Goal: Transaction & Acquisition: Obtain resource

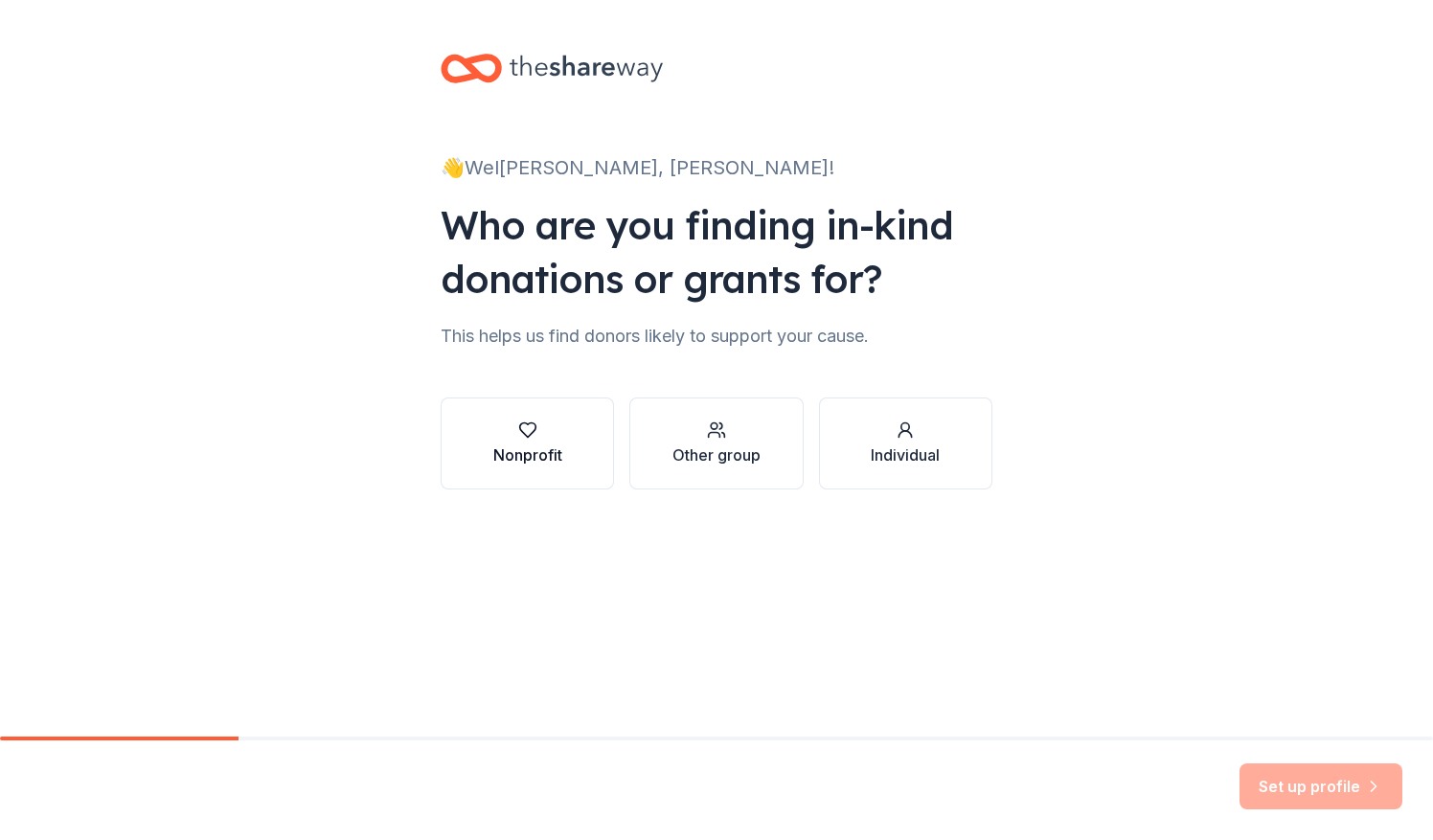
click at [486, 455] on button "Nonprofit" at bounding box center [527, 443] width 173 height 92
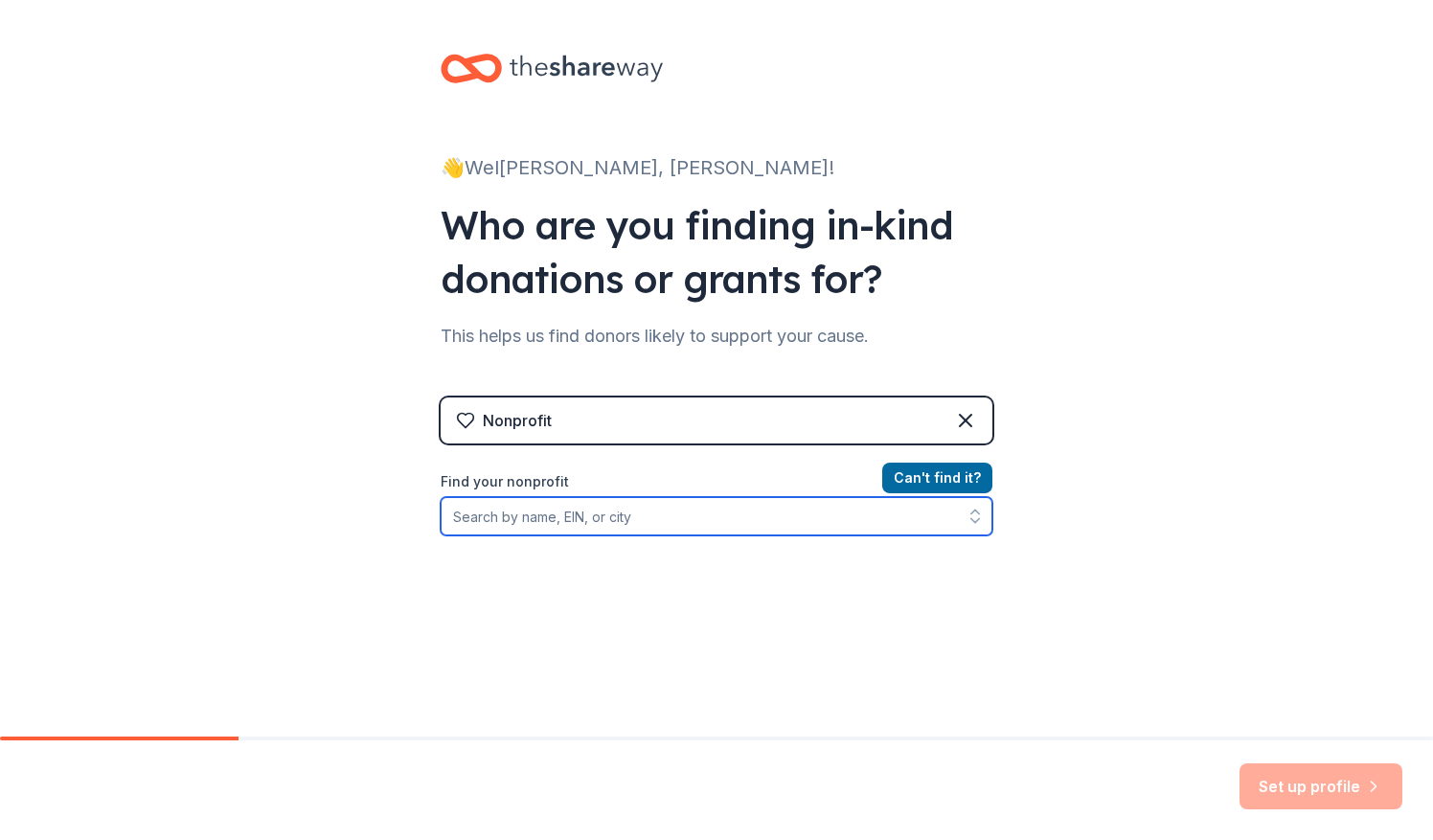
click at [508, 510] on input "Find your nonprofit" at bounding box center [716, 516] width 552 height 38
type input "junior achevement of [US_STATE]"
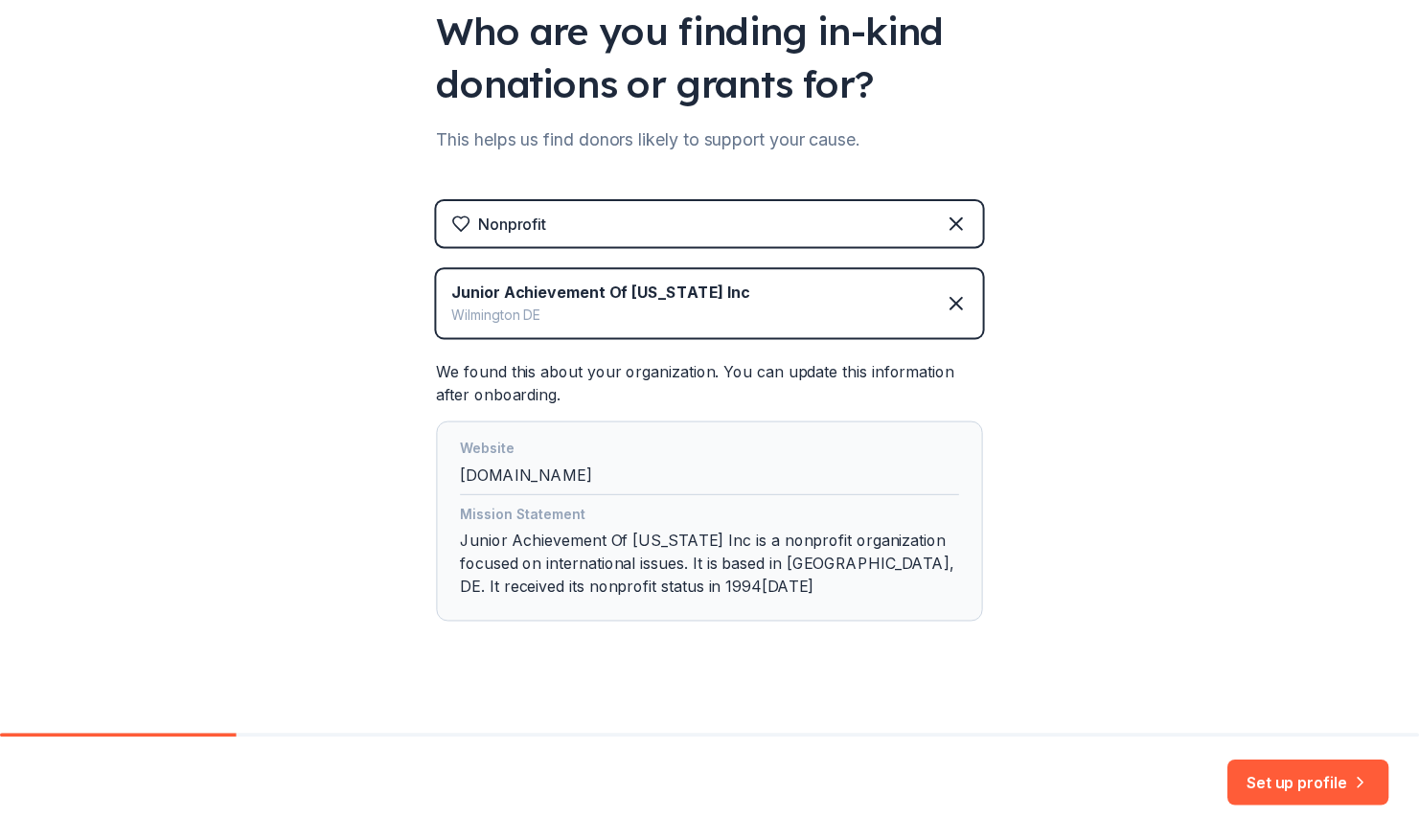
scroll to position [214, 0]
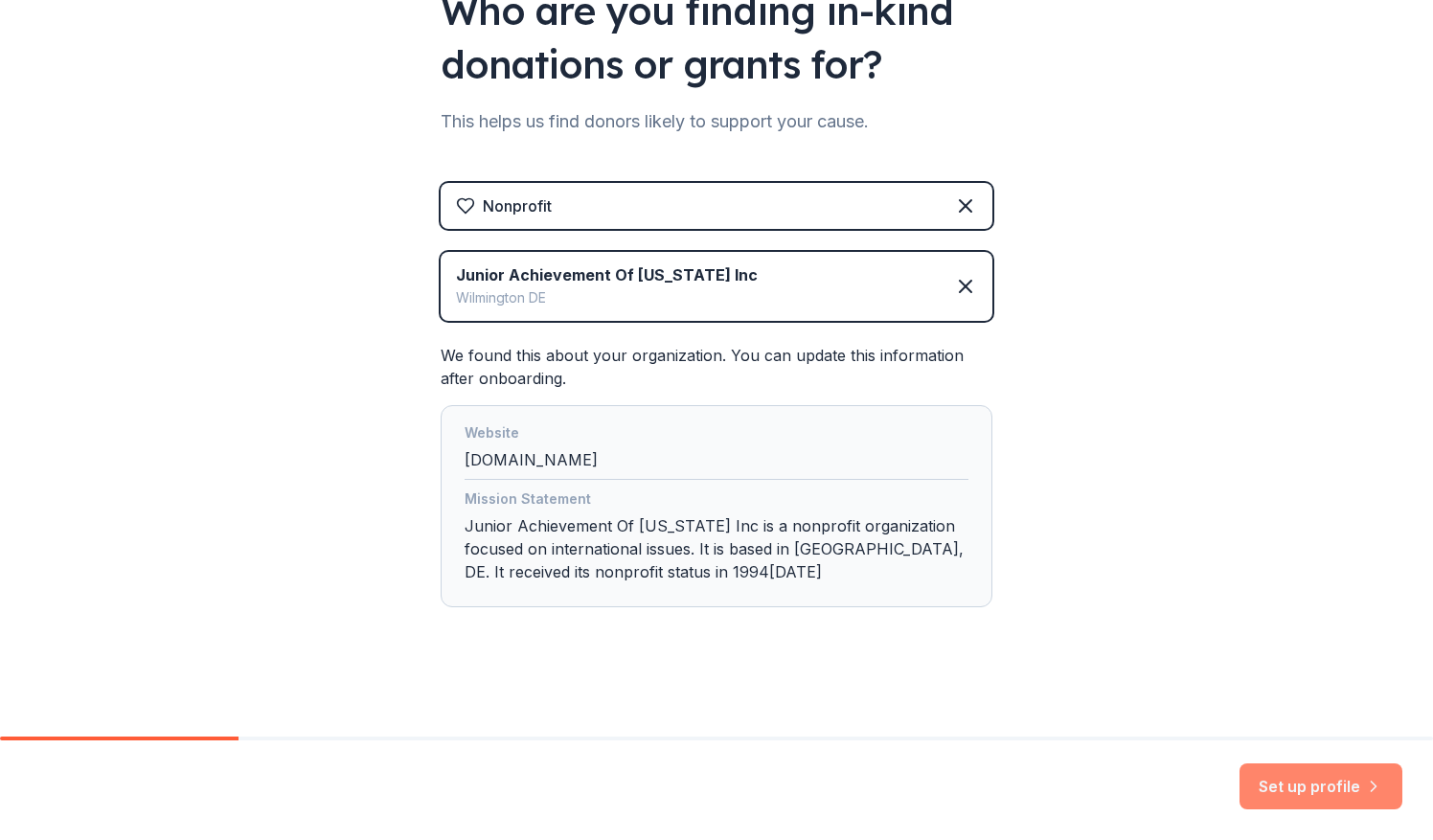
click at [1385, 787] on button "Set up profile" at bounding box center [1320, 786] width 162 height 46
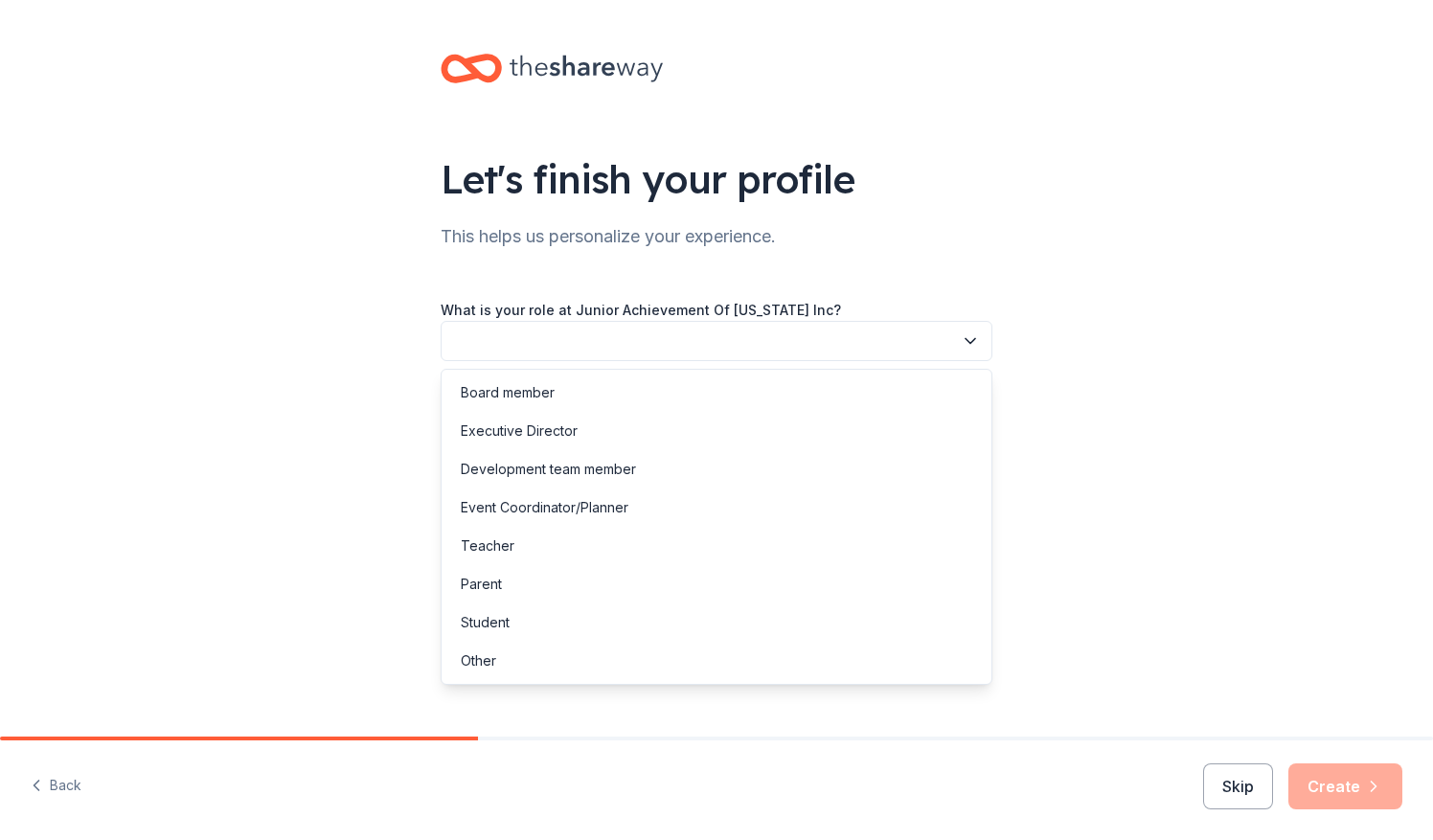
click at [865, 333] on button "button" at bounding box center [716, 341] width 552 height 40
click at [619, 465] on div "Development team member" at bounding box center [548, 469] width 175 height 23
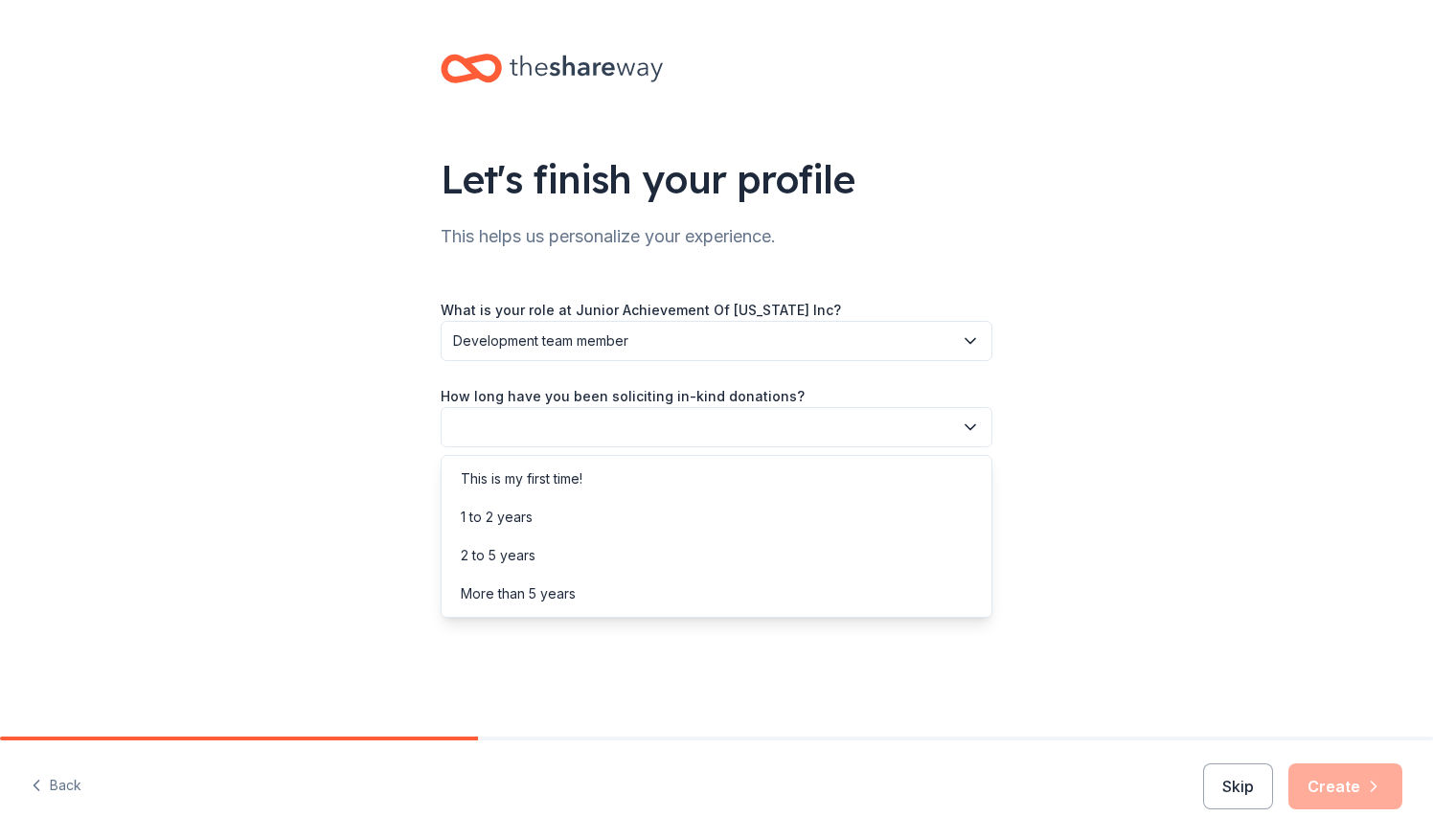
click at [623, 434] on button "button" at bounding box center [716, 427] width 552 height 40
click at [549, 551] on div "2 to 5 years" at bounding box center [716, 555] width 542 height 38
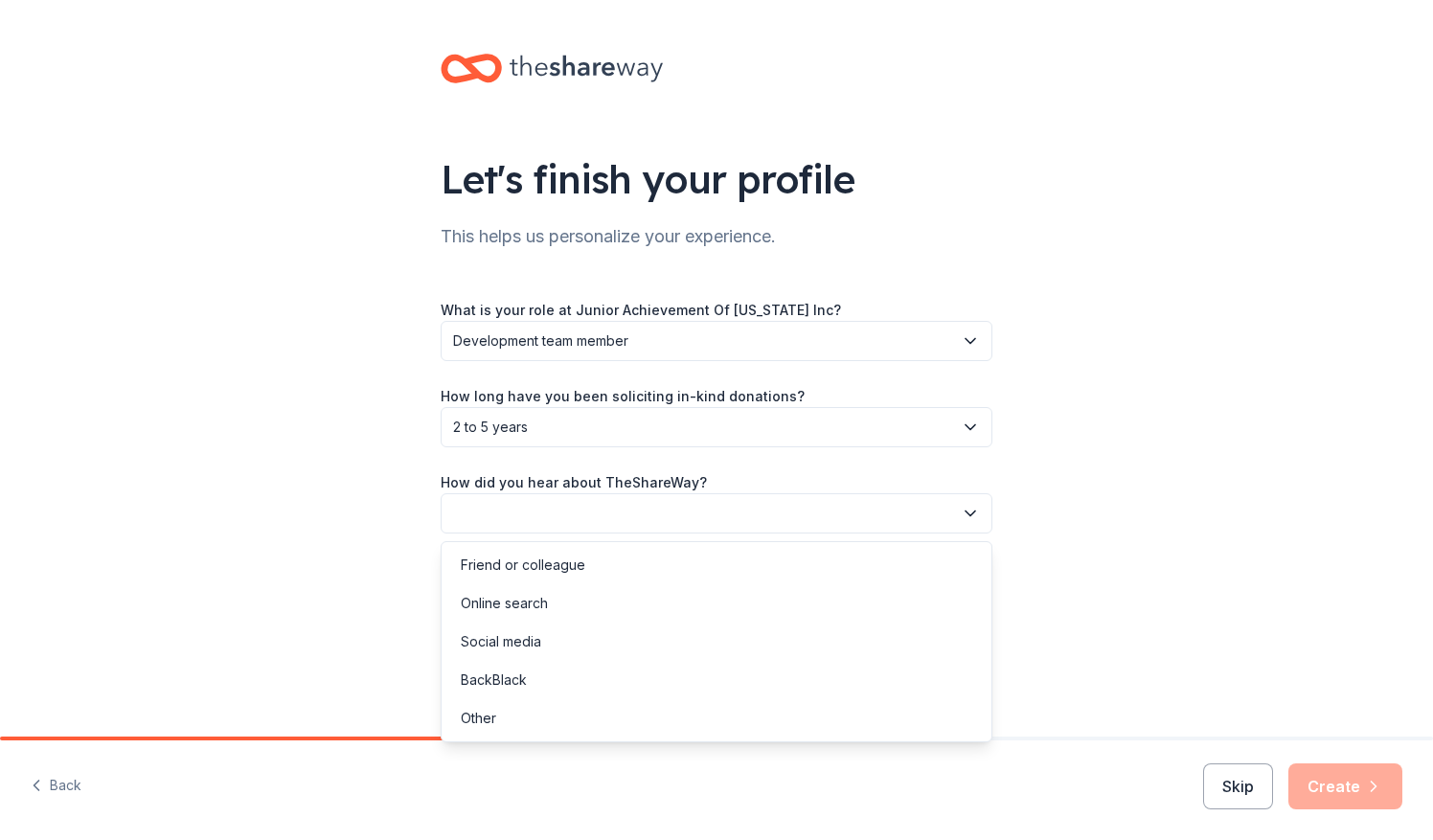
click at [565, 527] on button "button" at bounding box center [716, 513] width 552 height 40
click at [516, 604] on div "Online search" at bounding box center [503, 603] width 87 height 23
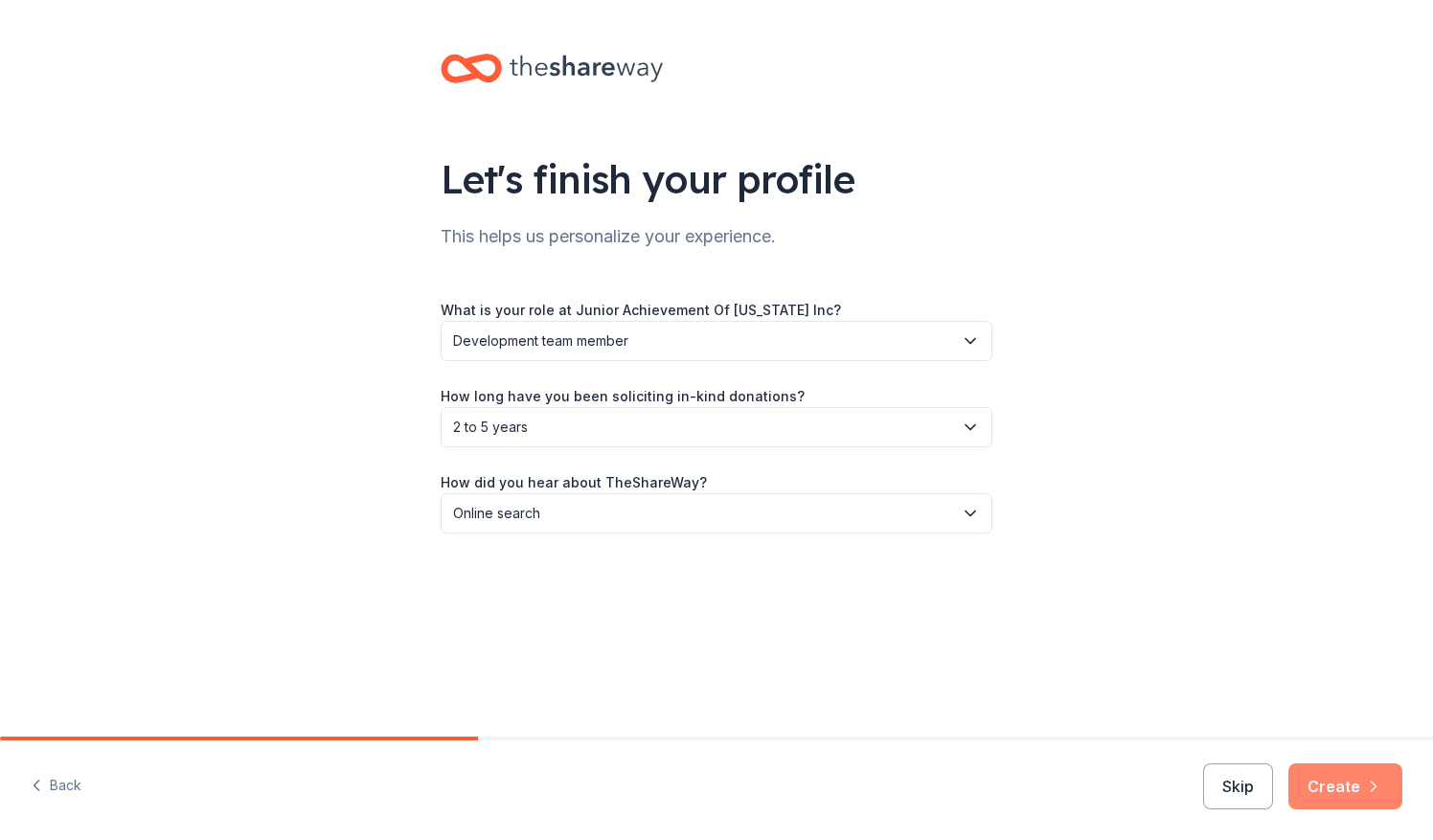
click at [1358, 802] on button "Create" at bounding box center [1345, 786] width 114 height 46
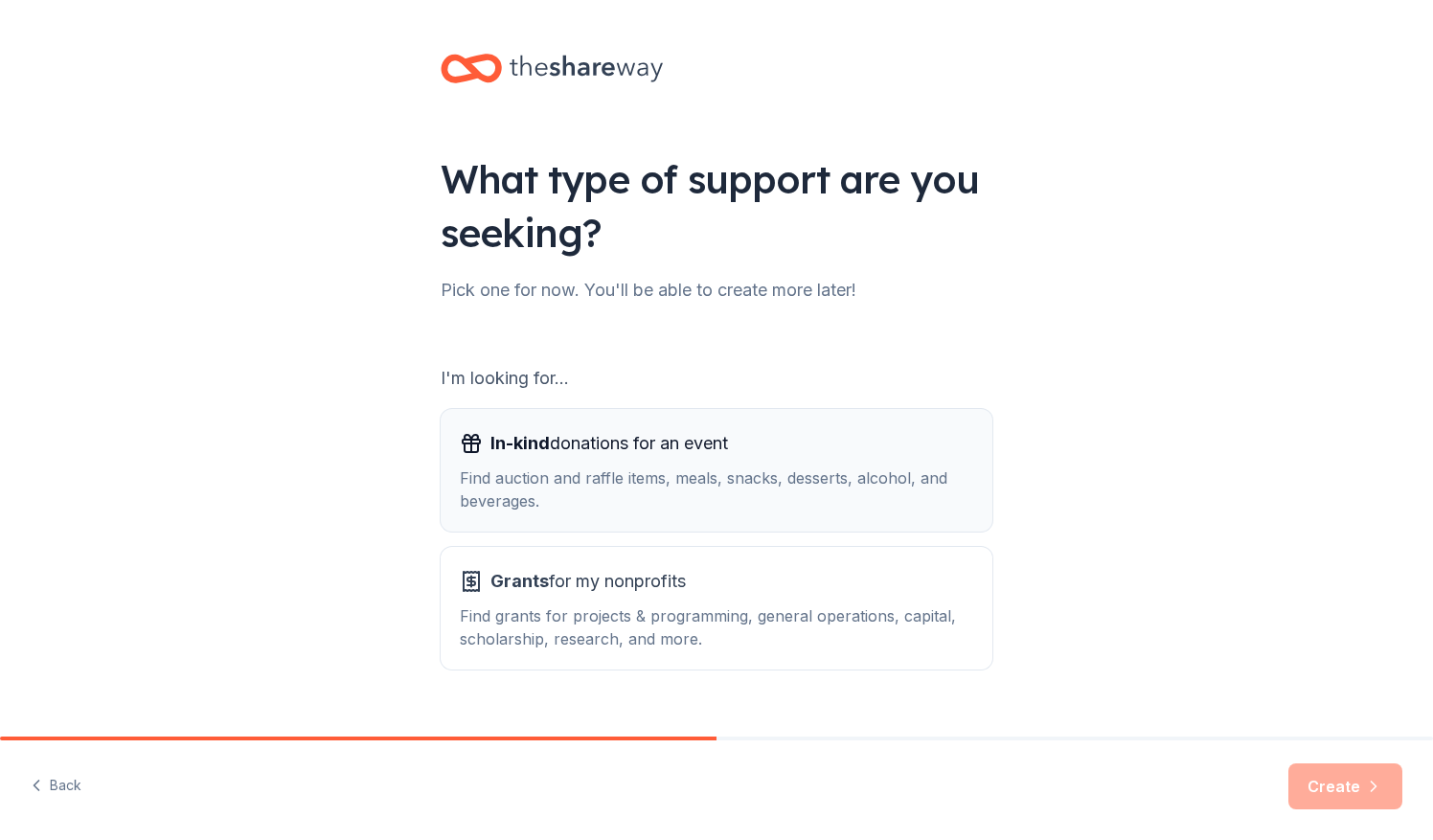
click at [787, 530] on button "In-kind donations for an event Find auction and raffle items, meals, snacks, de…" at bounding box center [716, 470] width 552 height 123
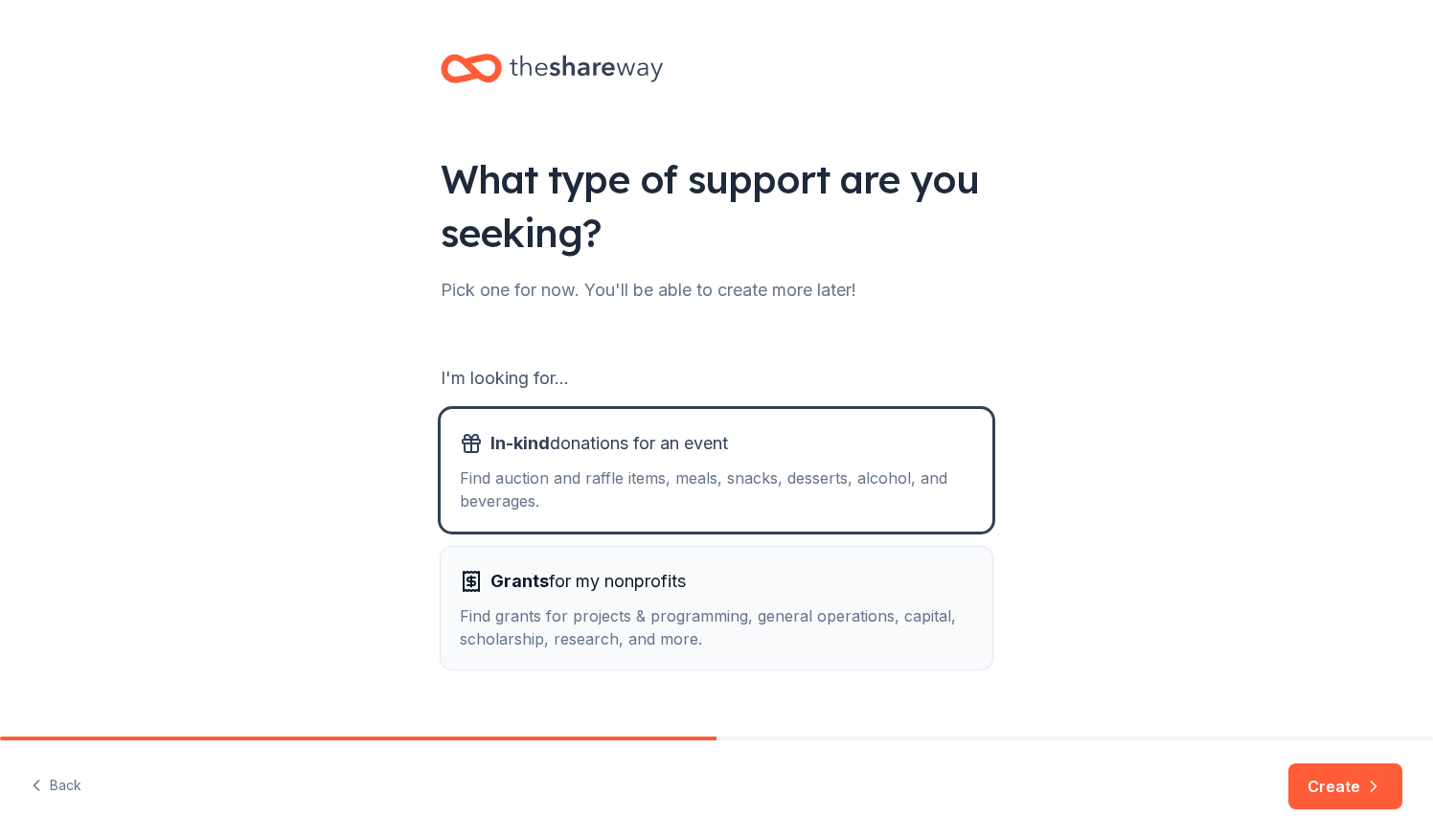
click at [798, 581] on div "Grants for my nonprofits" at bounding box center [716, 581] width 513 height 31
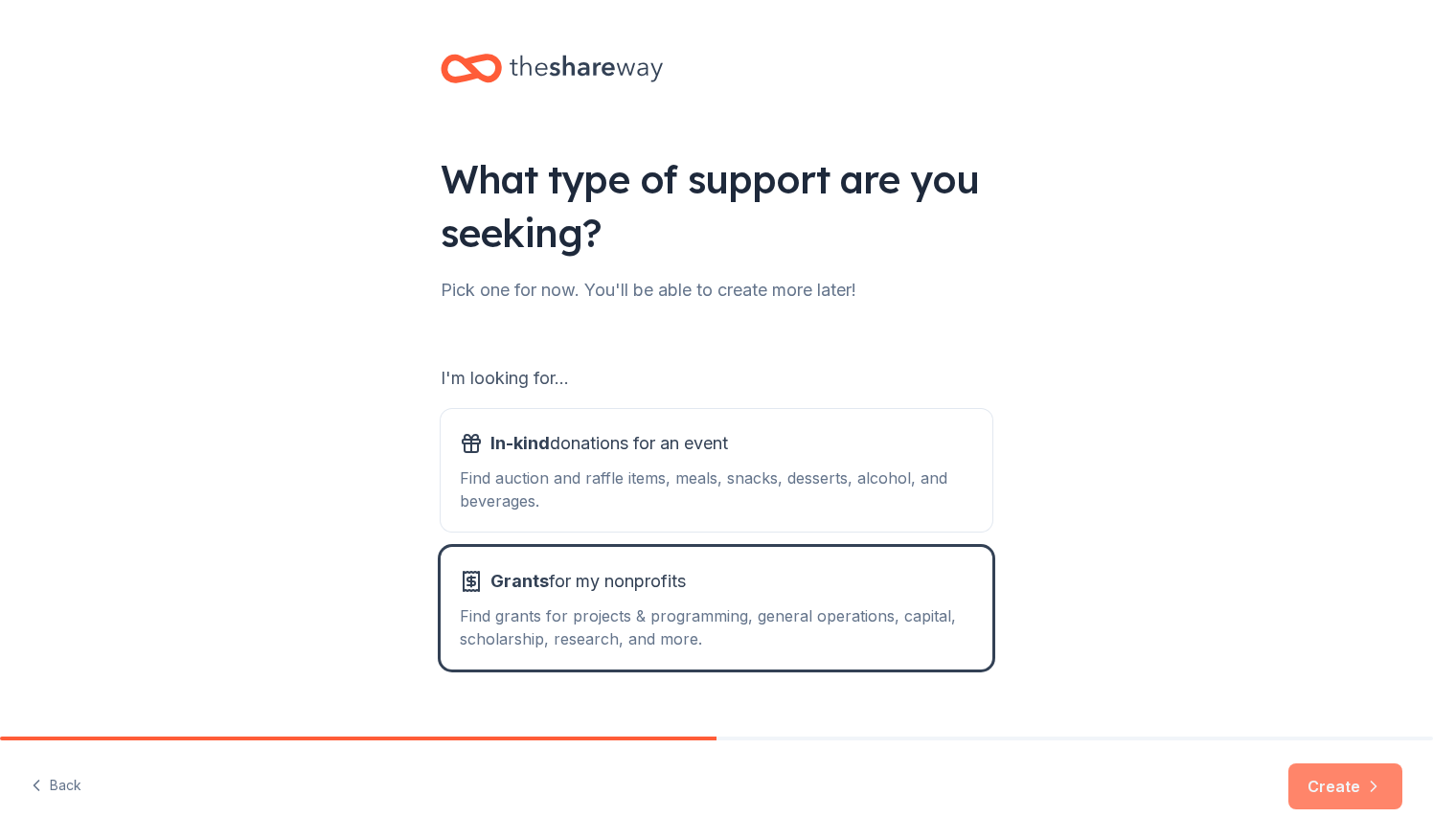
click at [1326, 781] on button "Create" at bounding box center [1345, 786] width 114 height 46
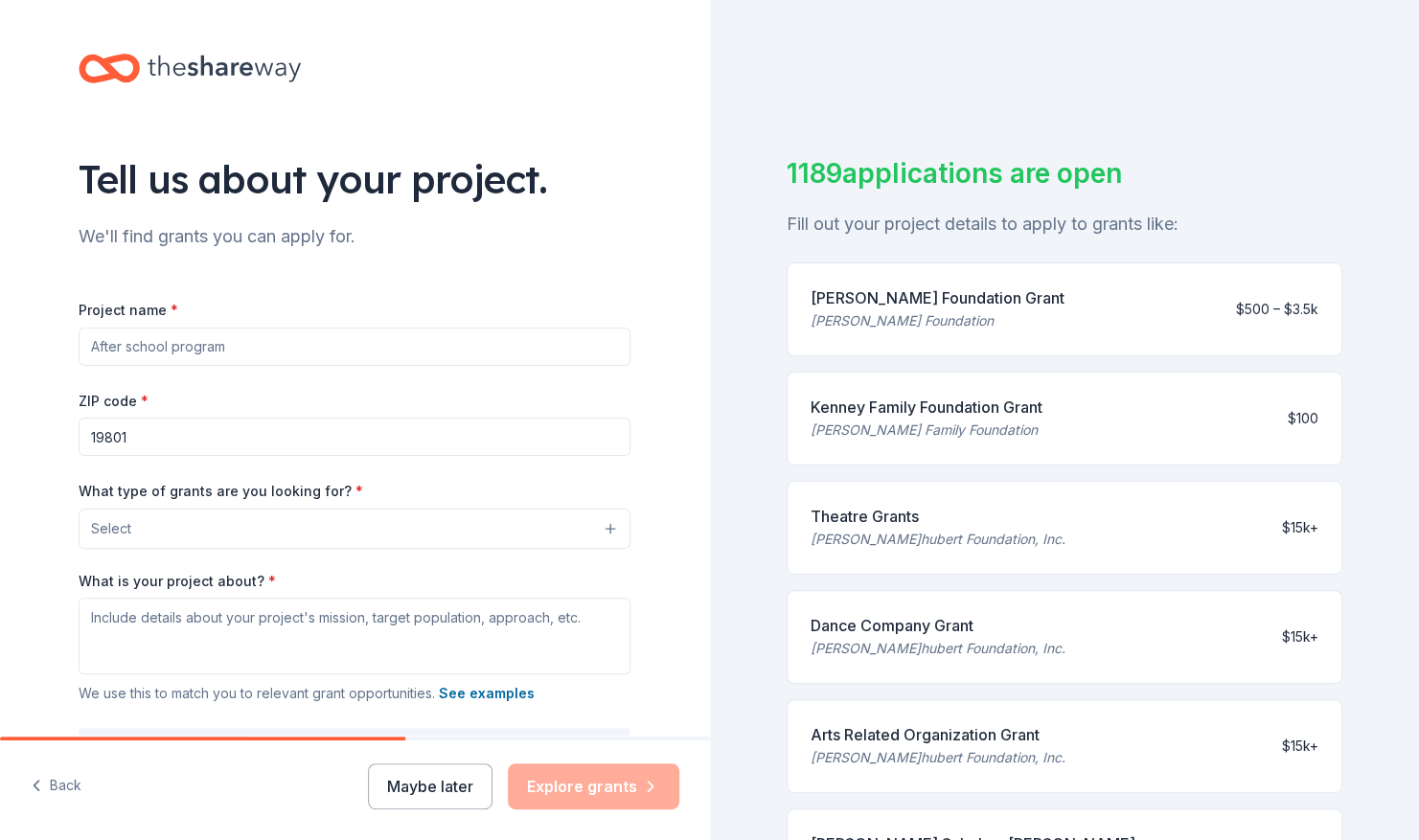
click at [261, 337] on input "Project name *" at bounding box center [355, 347] width 552 height 38
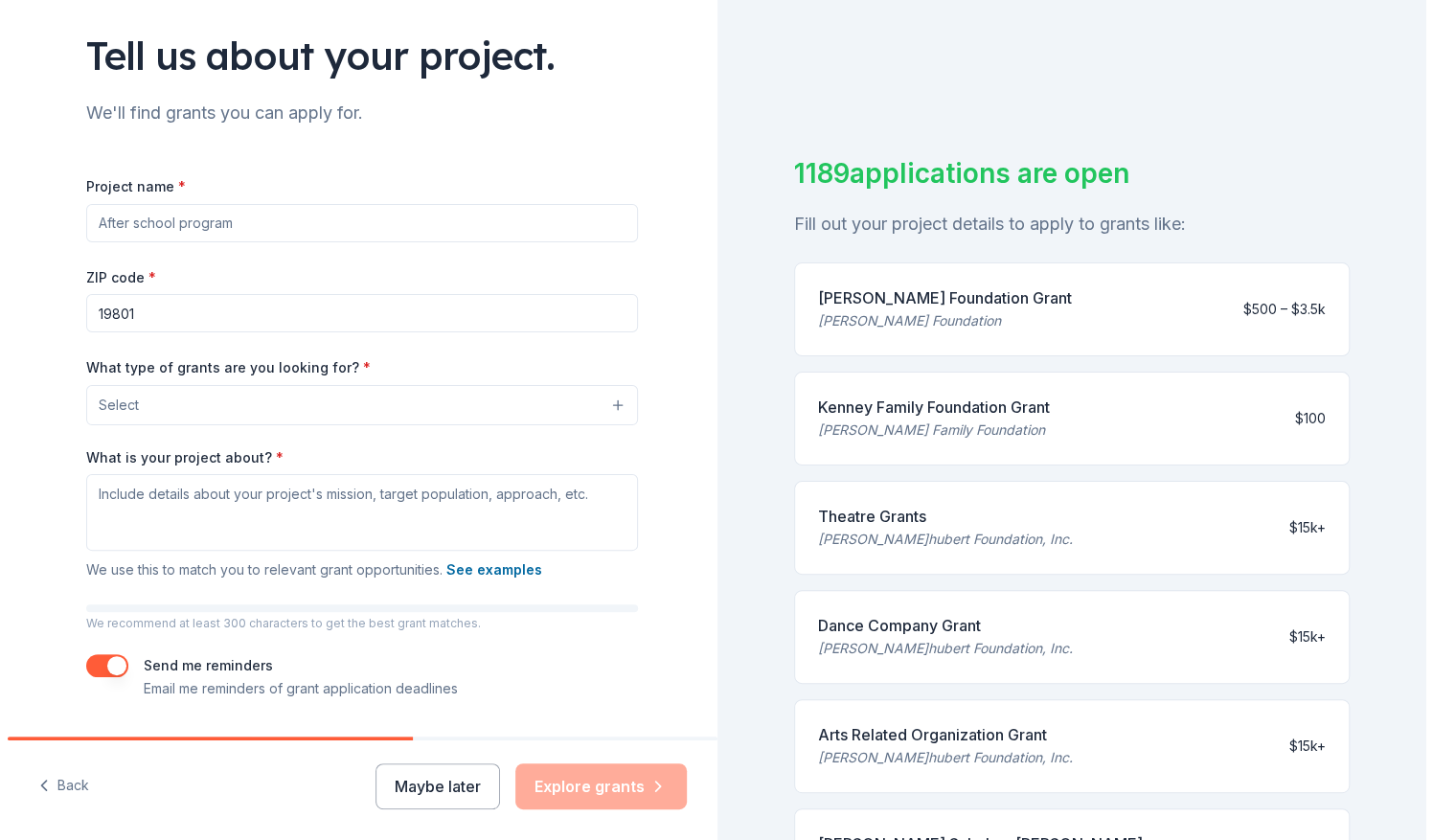
scroll to position [127, 0]
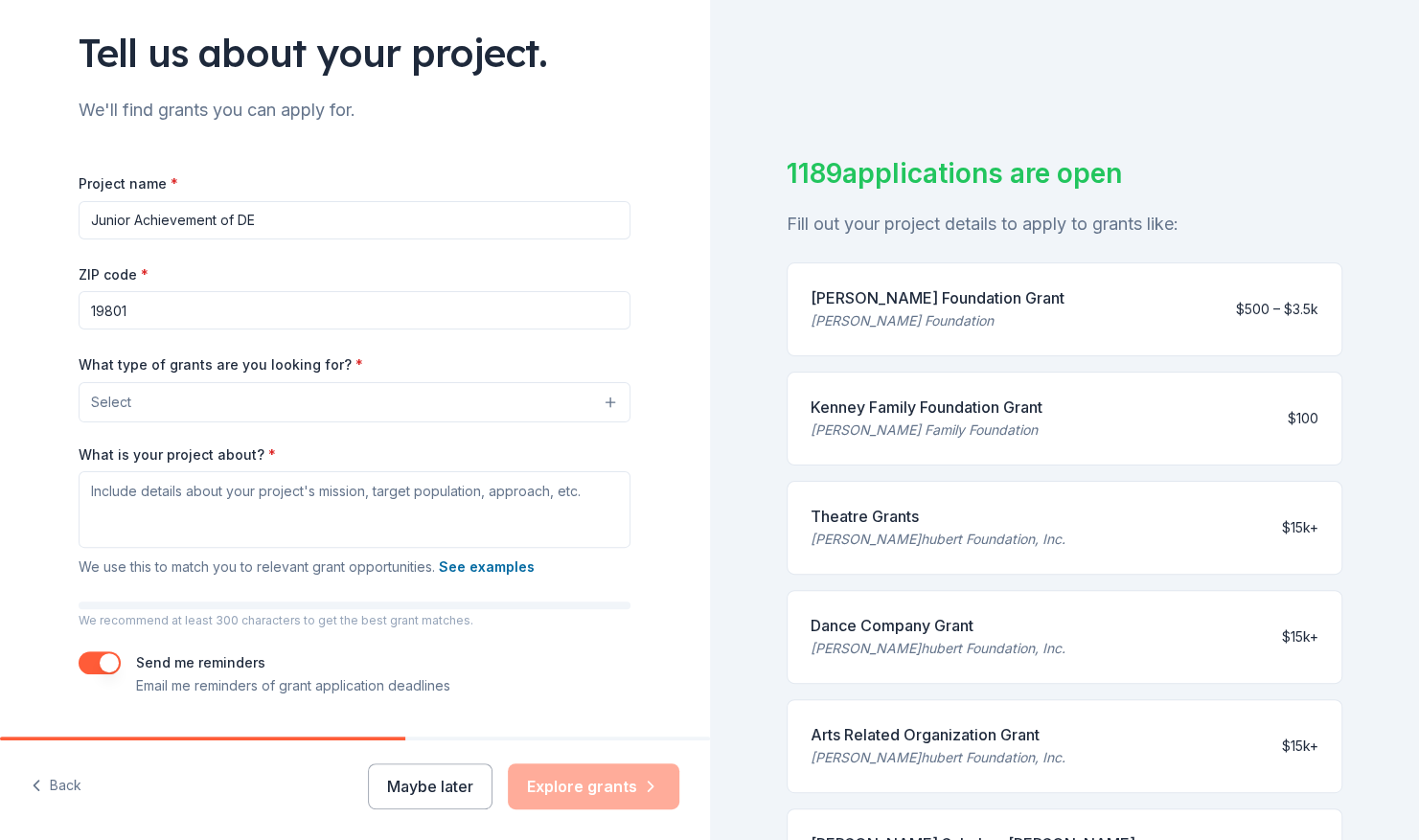
type input "Junior Achievement of DE"
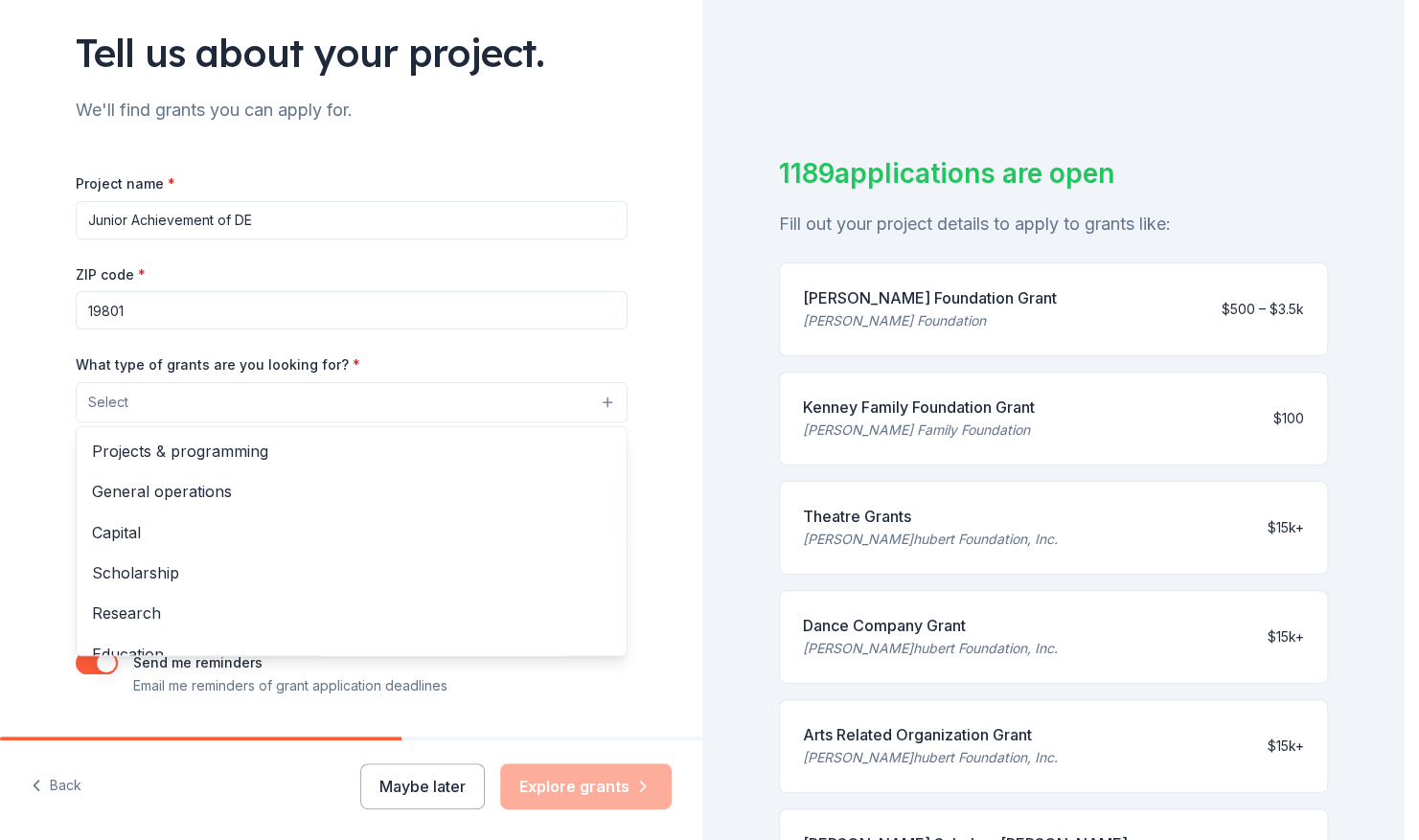
click at [145, 405] on button "Select" at bounding box center [352, 403] width 552 height 40
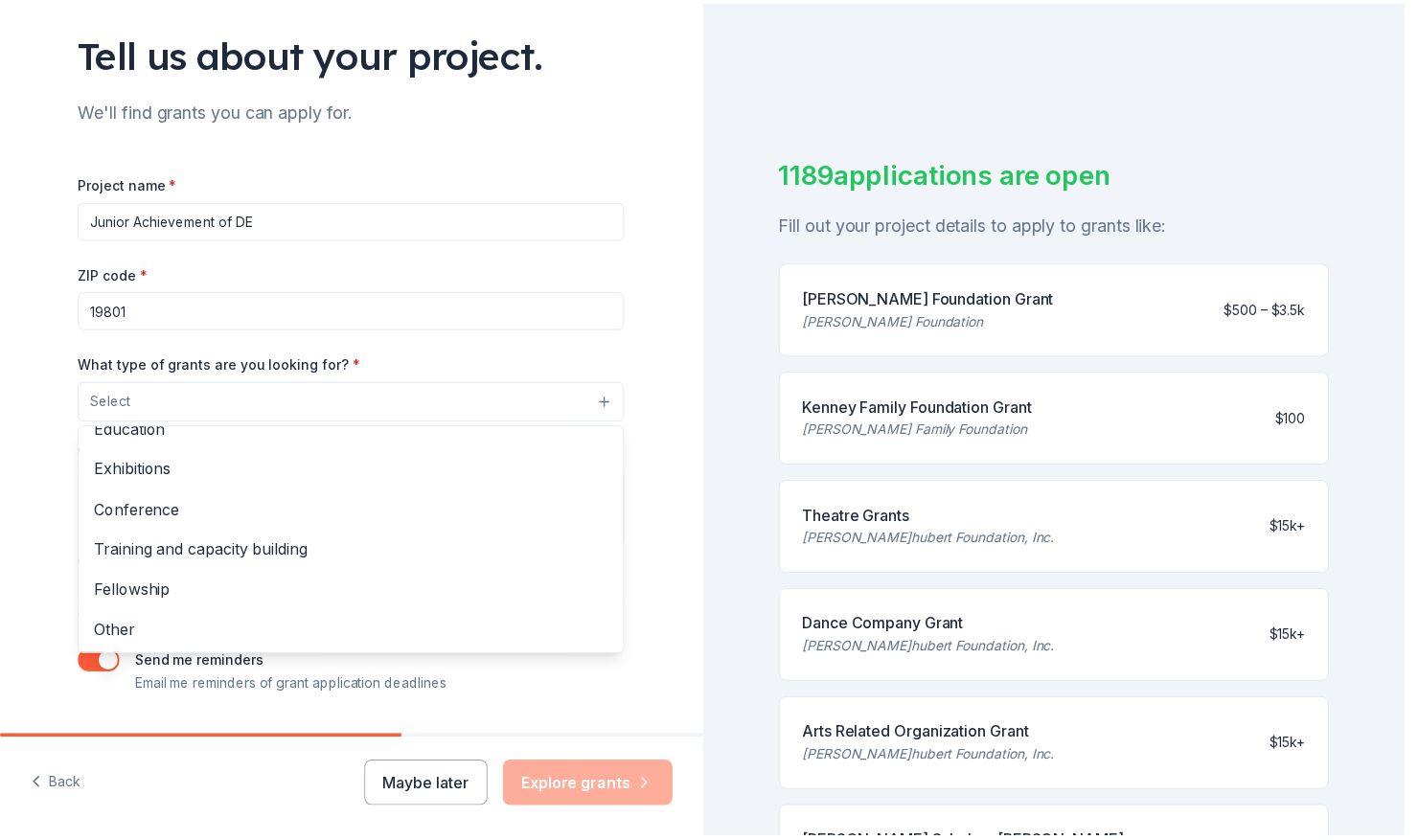
scroll to position [0, 0]
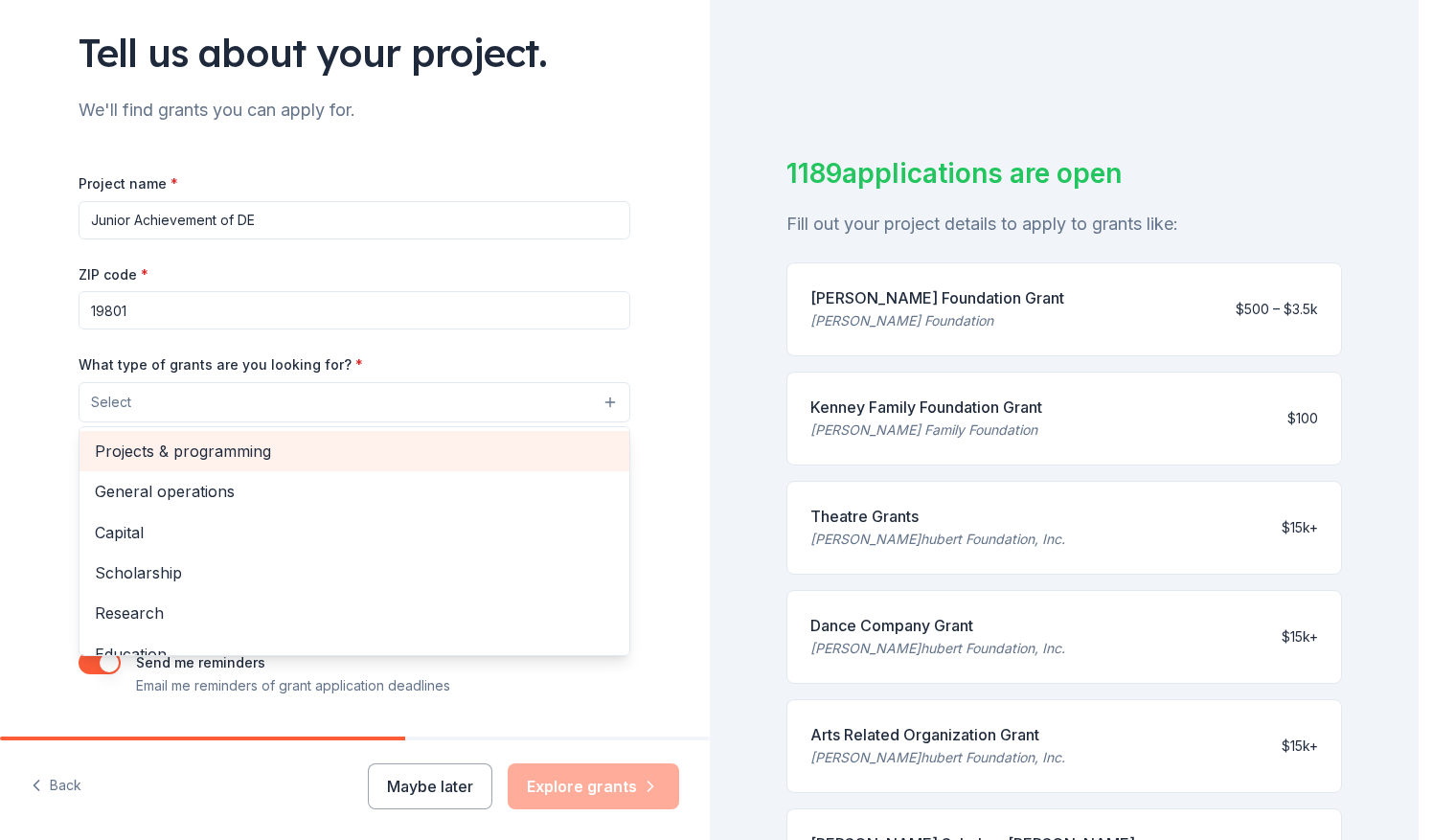
click at [439, 445] on span "Projects & programming" at bounding box center [354, 450] width 519 height 25
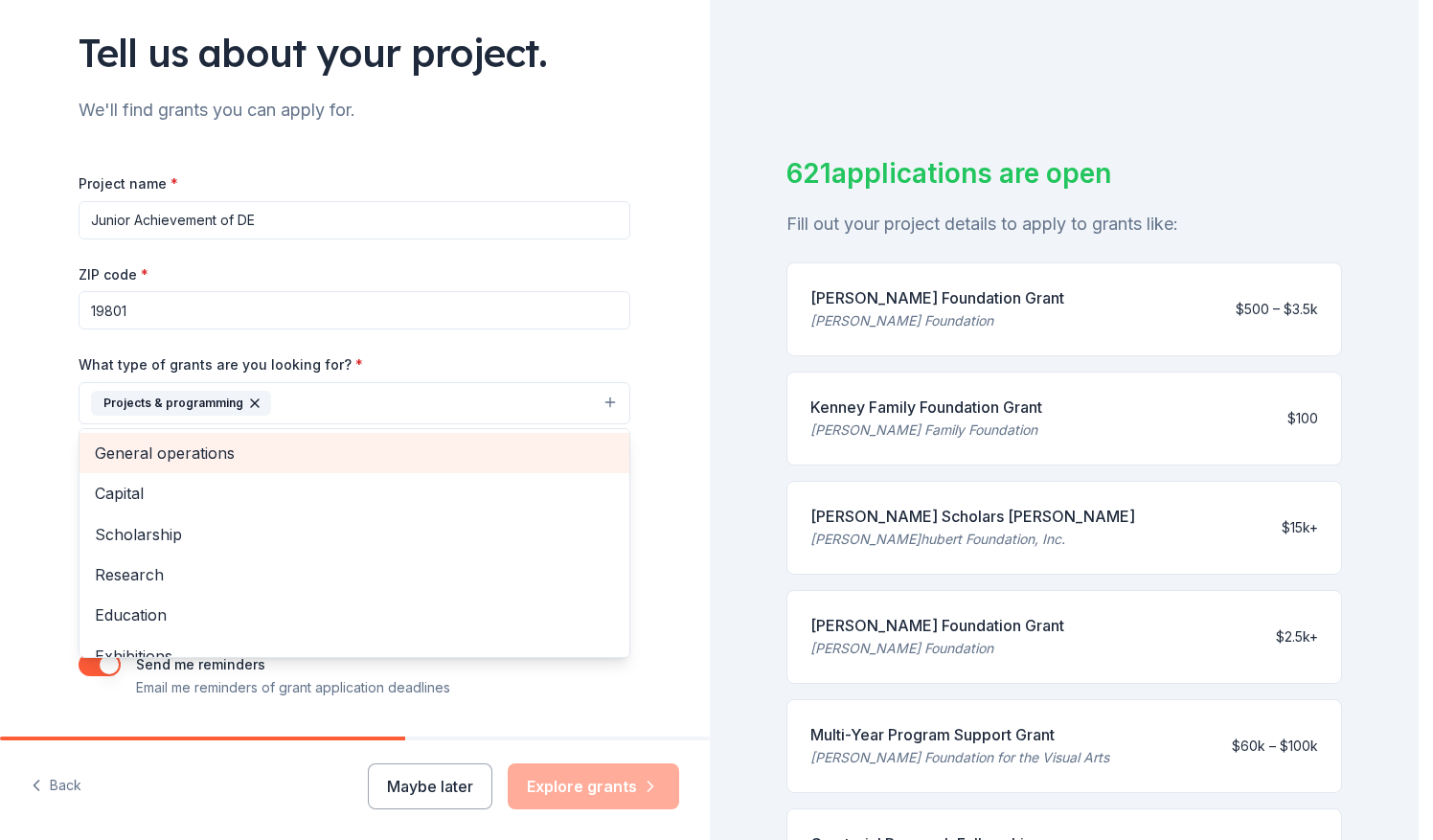
click at [418, 450] on span "General operations" at bounding box center [354, 452] width 519 height 25
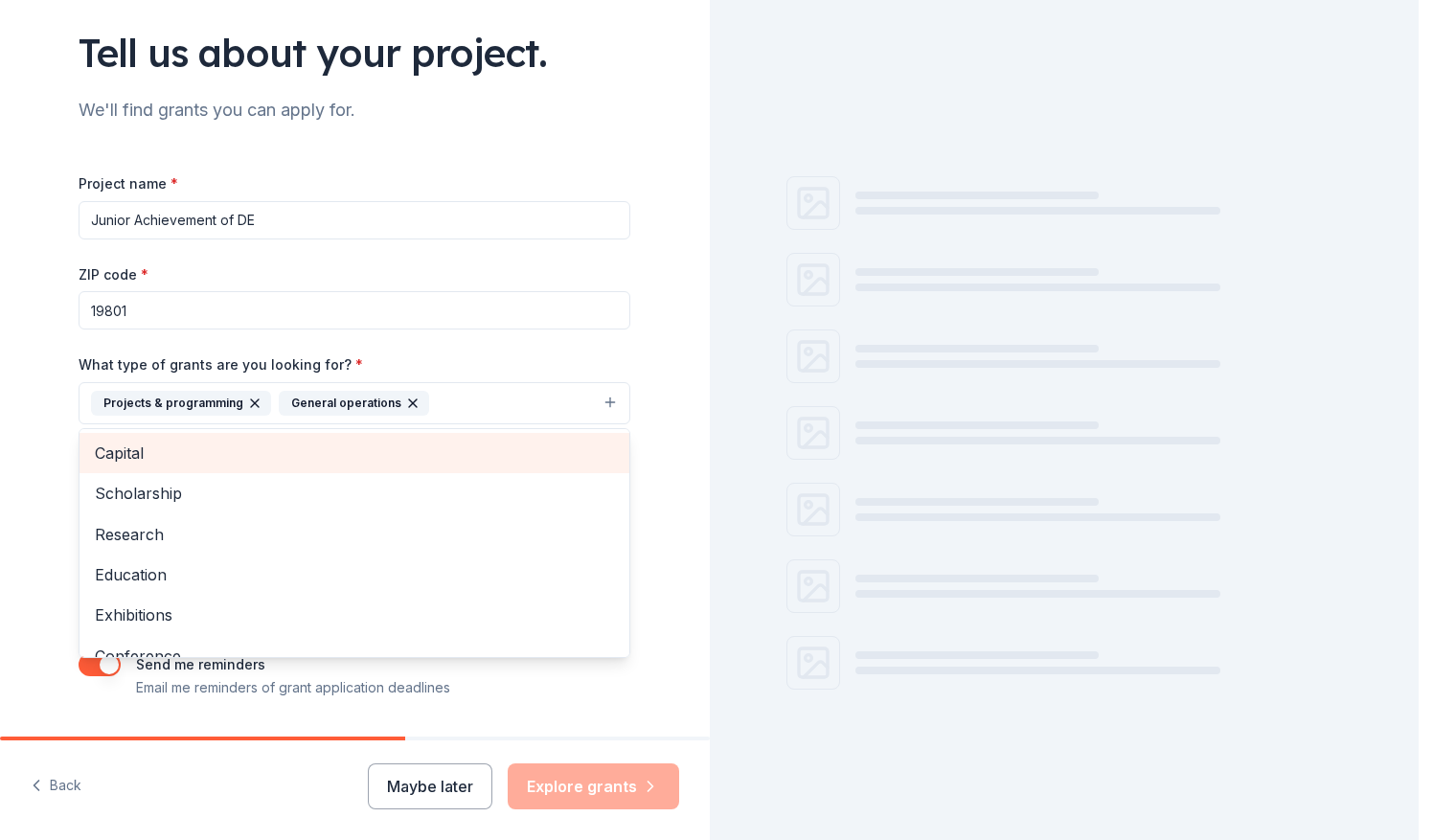
click at [418, 450] on span "Capital" at bounding box center [354, 452] width 519 height 25
click at [418, 450] on span "Scholarship" at bounding box center [354, 452] width 519 height 25
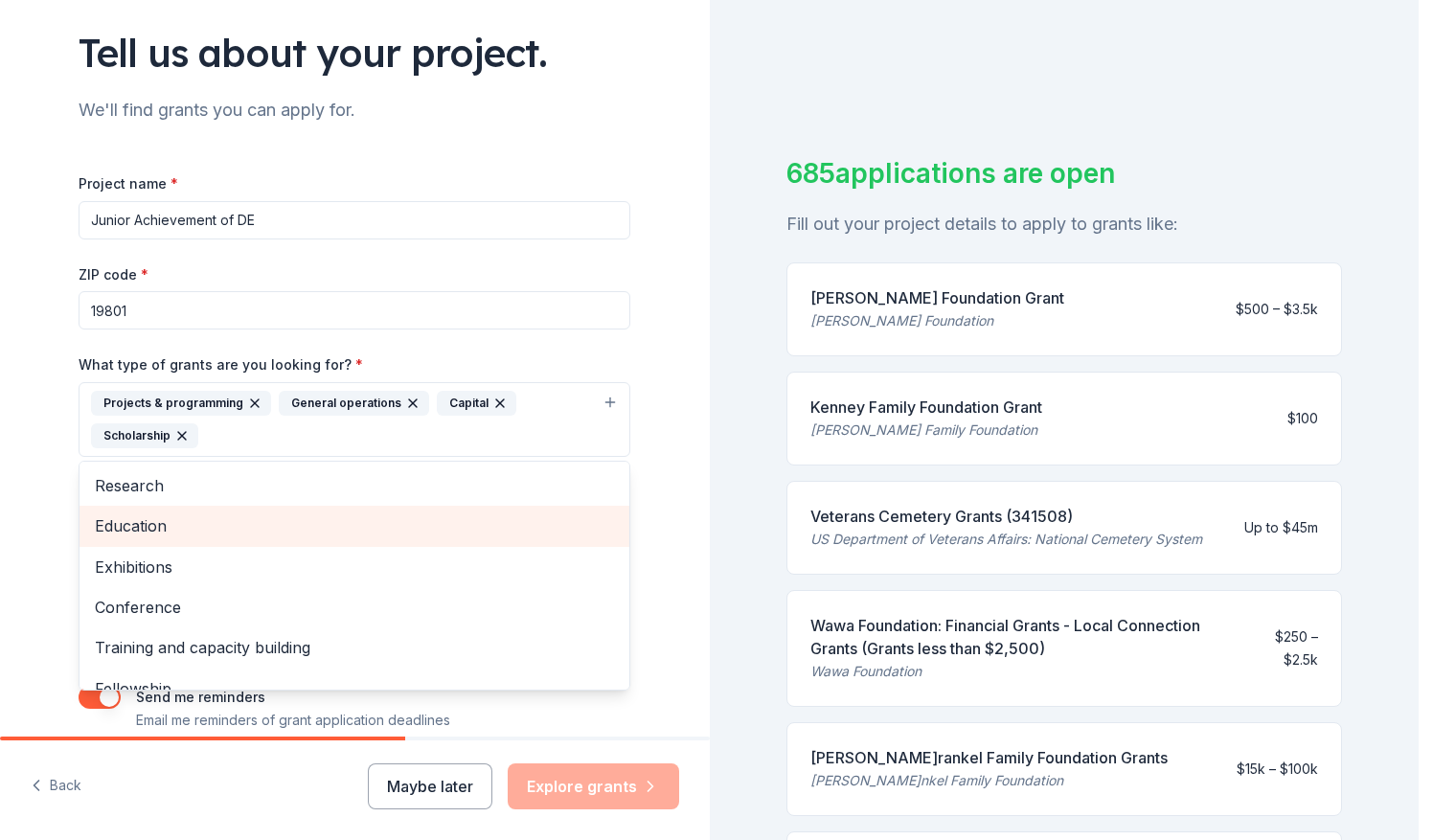
click at [334, 521] on span "Education" at bounding box center [354, 525] width 519 height 25
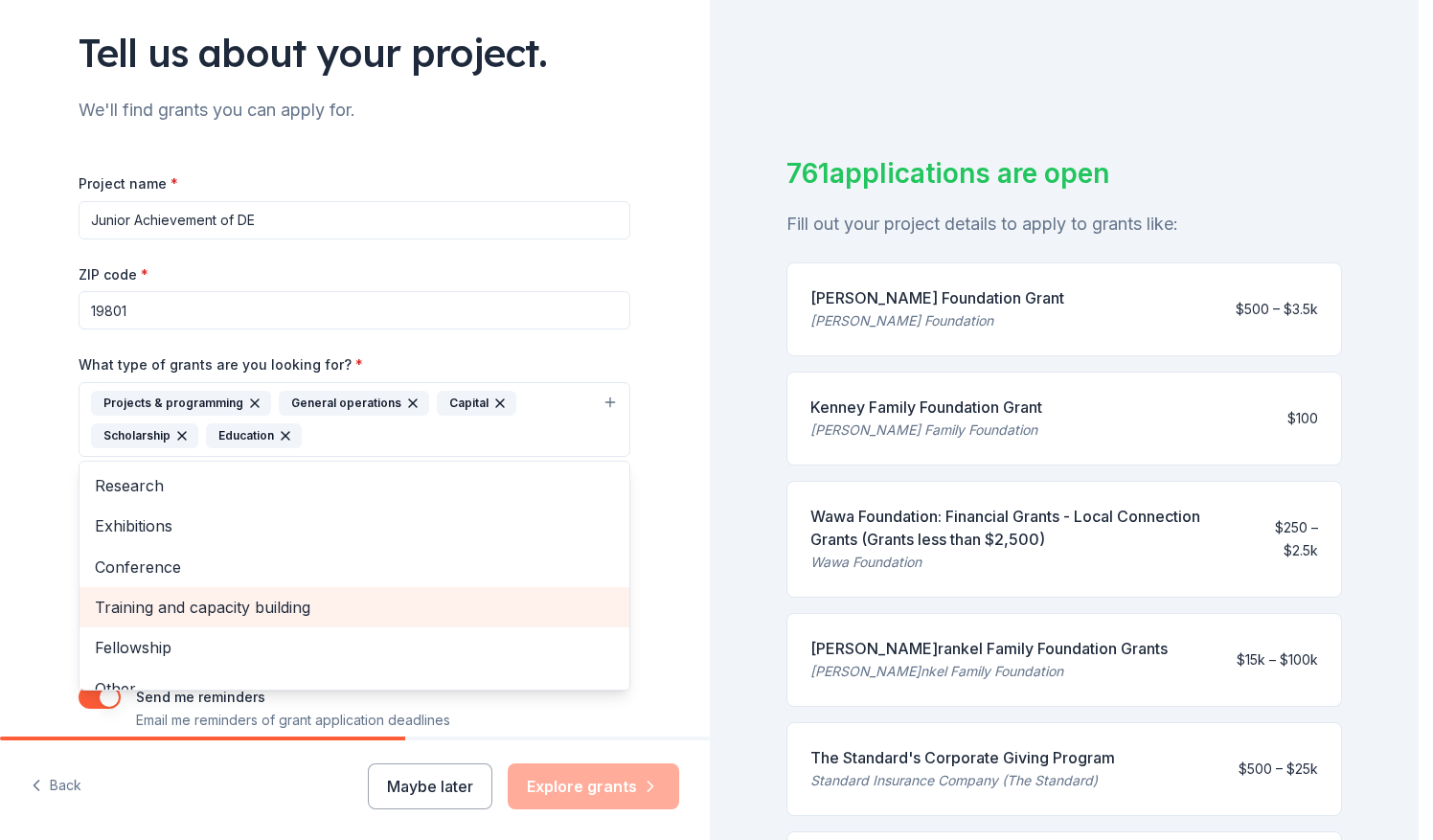
click at [324, 605] on span "Training and capacity building" at bounding box center [354, 607] width 519 height 25
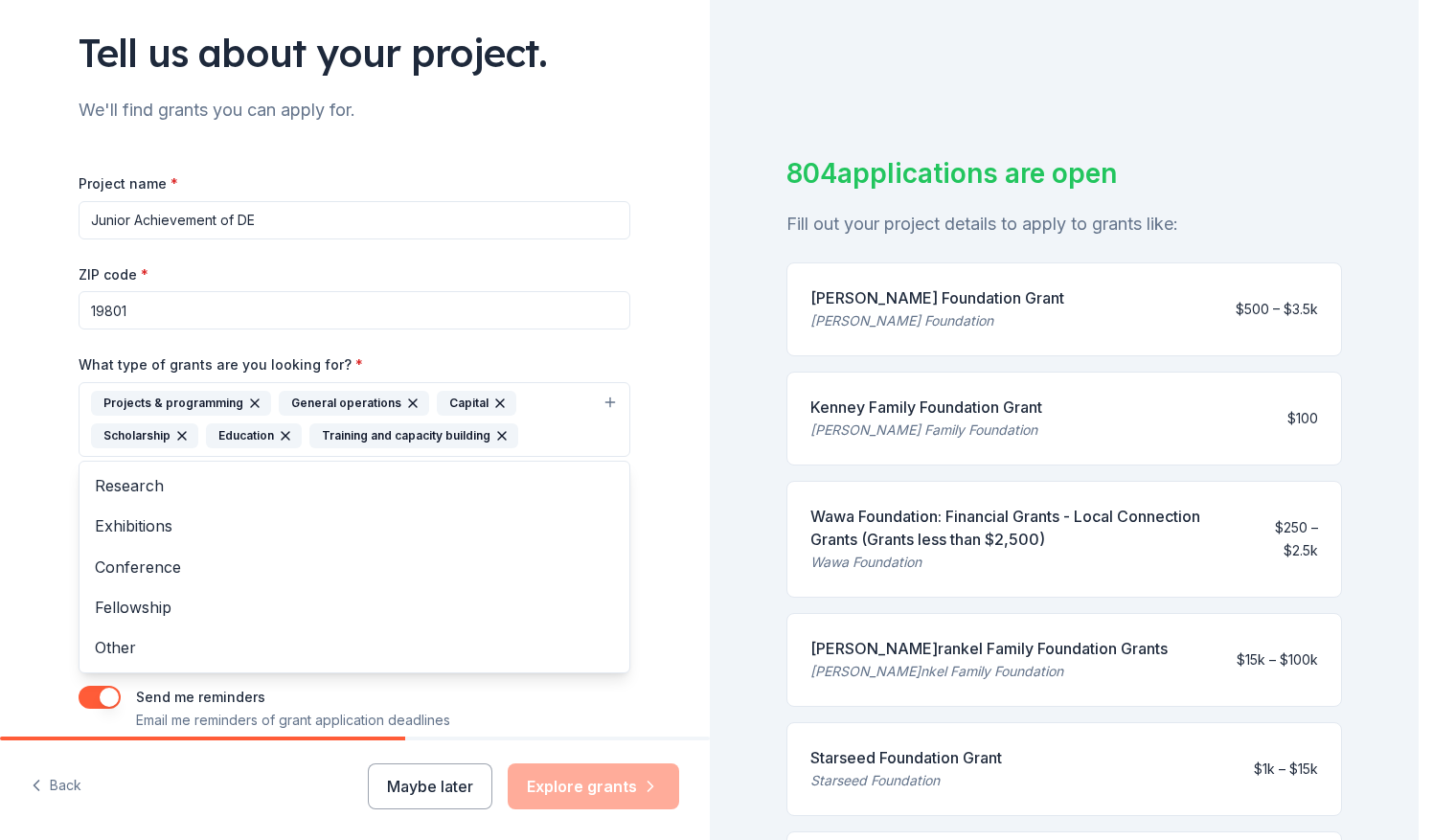
click at [90, 682] on div "Project name * Junior Achievement of DE ZIP code * 19801 What type of grants ar…" at bounding box center [355, 451] width 552 height 560
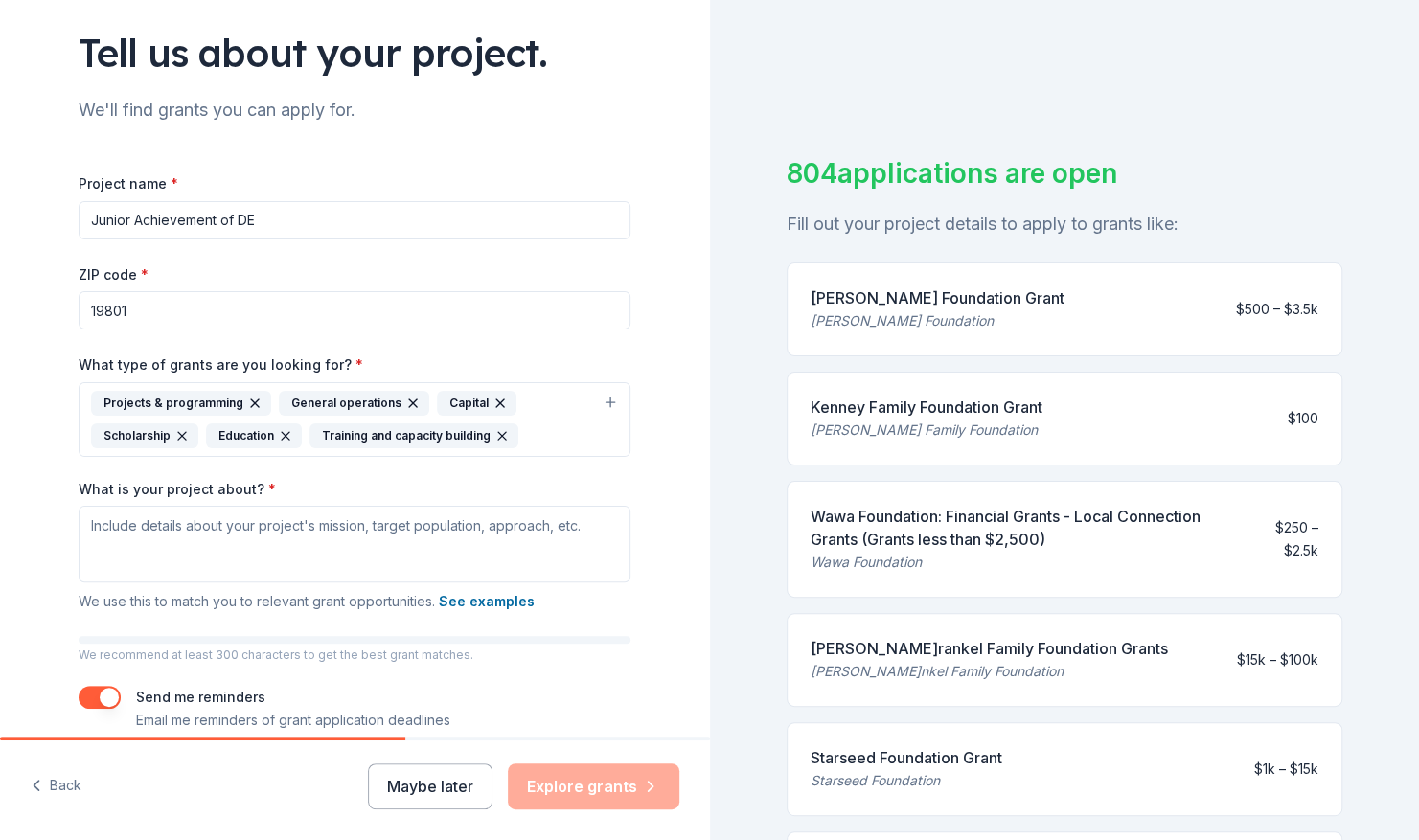
click at [89, 700] on button "button" at bounding box center [100, 697] width 42 height 23
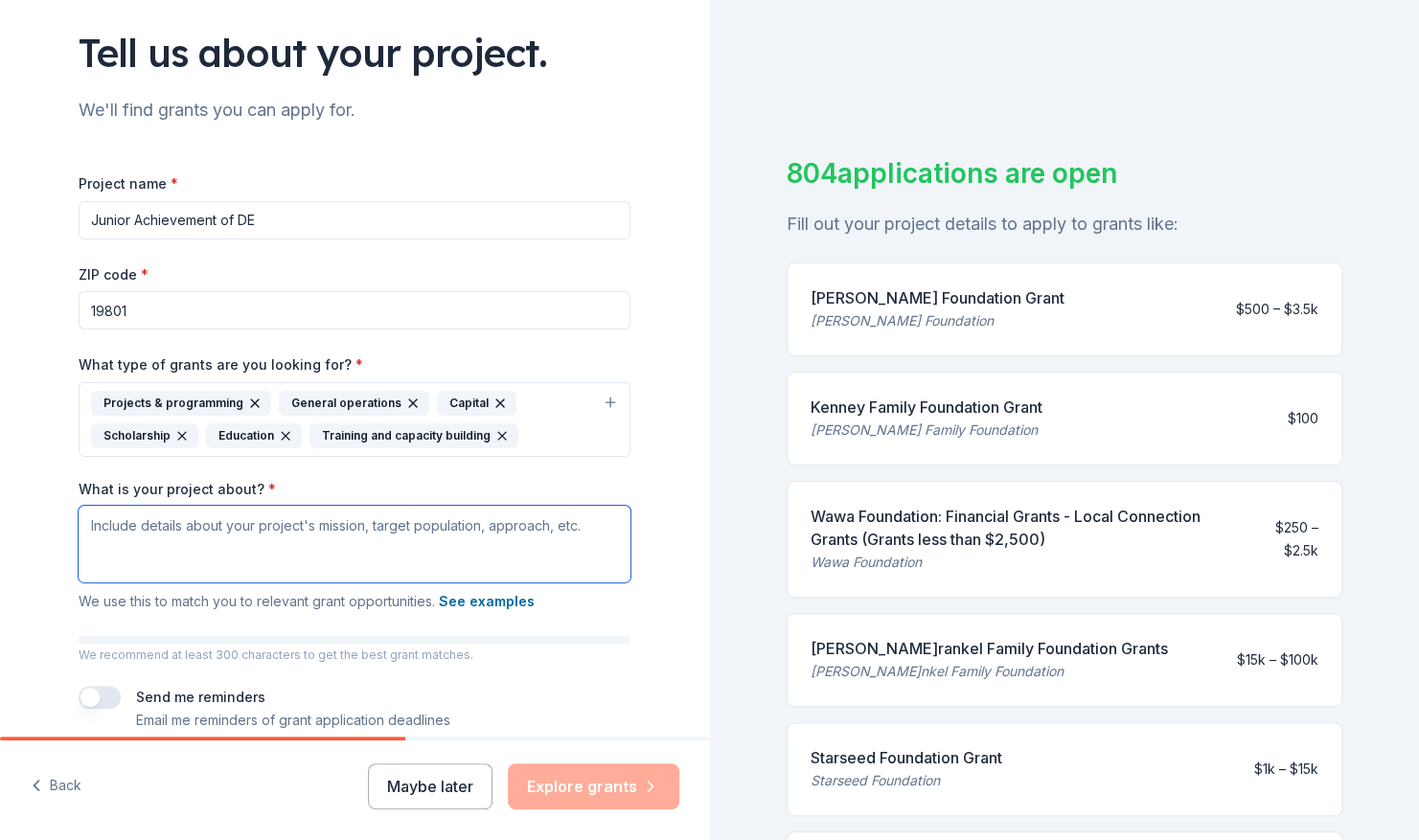
click at [405, 536] on textarea "What is your project about? *" at bounding box center [355, 544] width 552 height 77
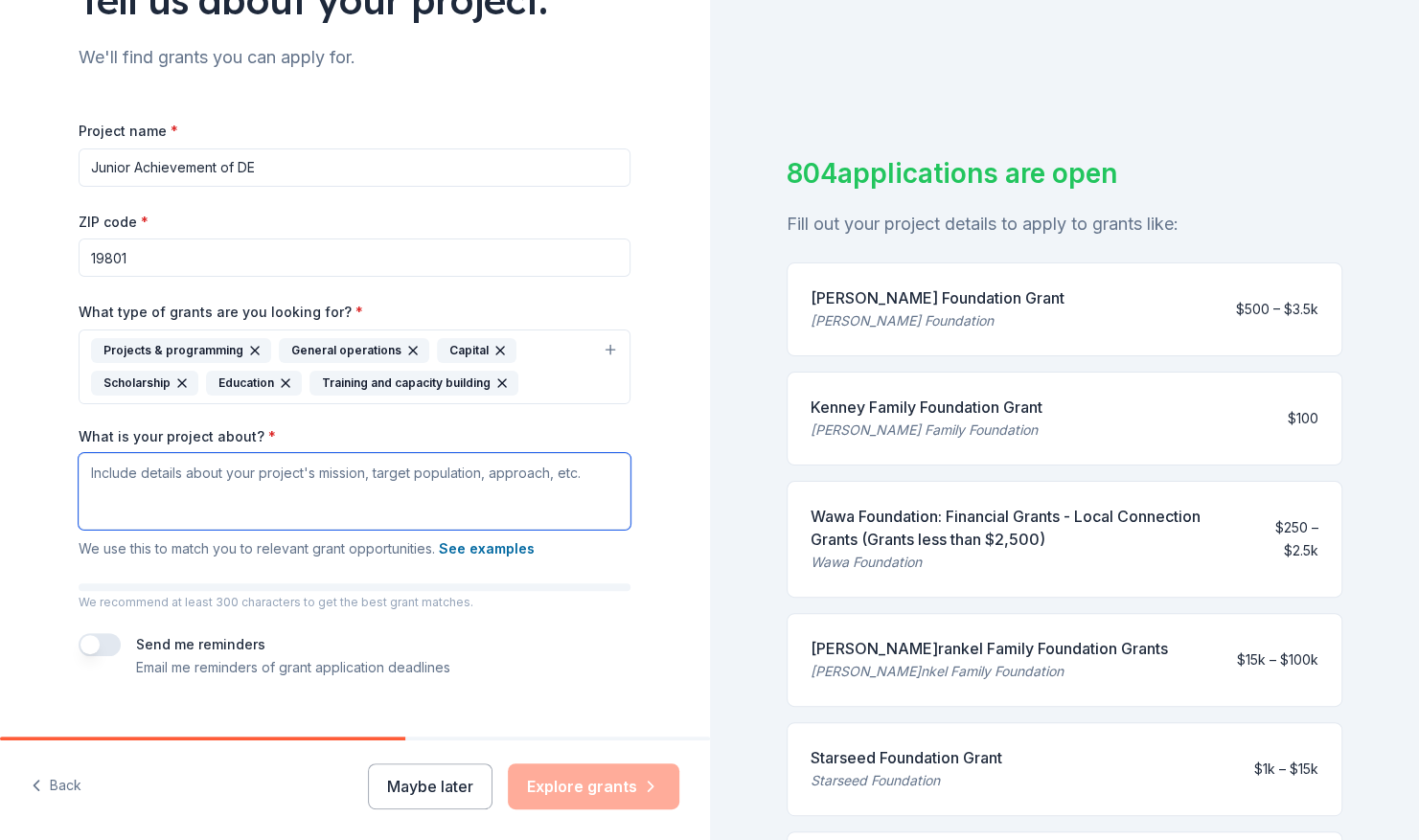
scroll to position [211, 0]
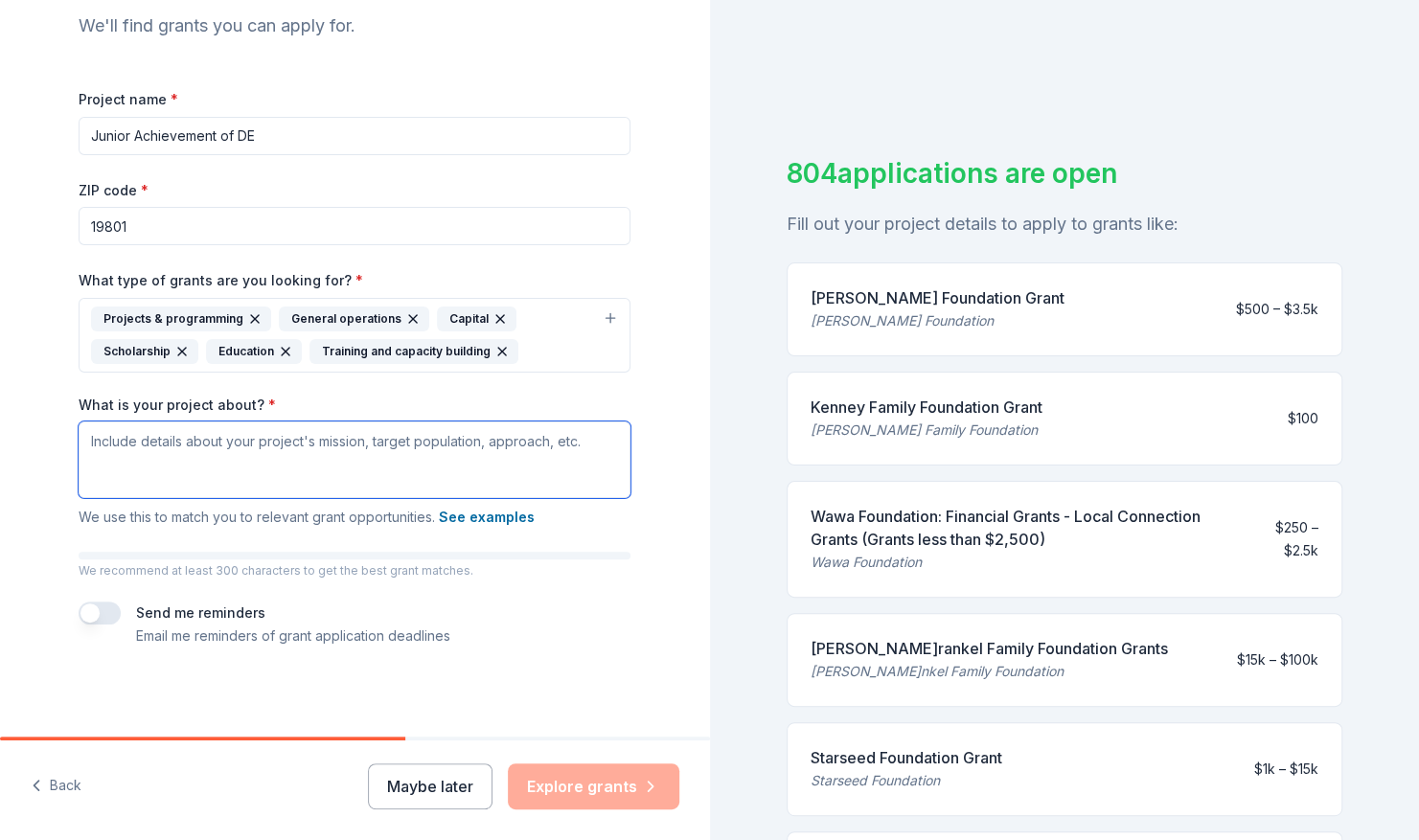
click at [311, 459] on textarea "What is your project about? *" at bounding box center [355, 459] width 552 height 77
paste textarea "Junior Achievement's purpose is to inspire and prepare young people to succeed …"
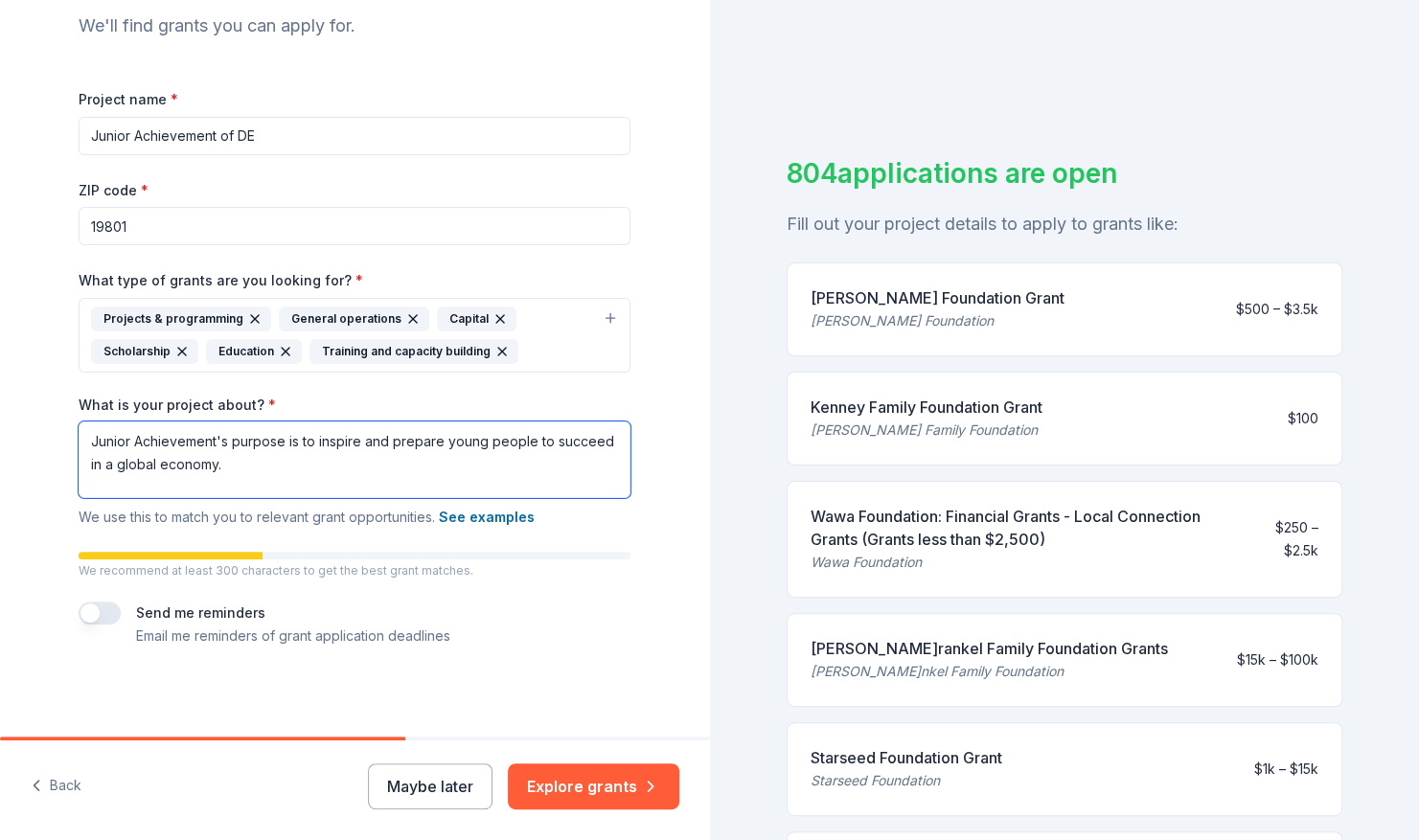
paste textarea "Junior Achievement has over 100 local JA Areas across the nation, and together …"
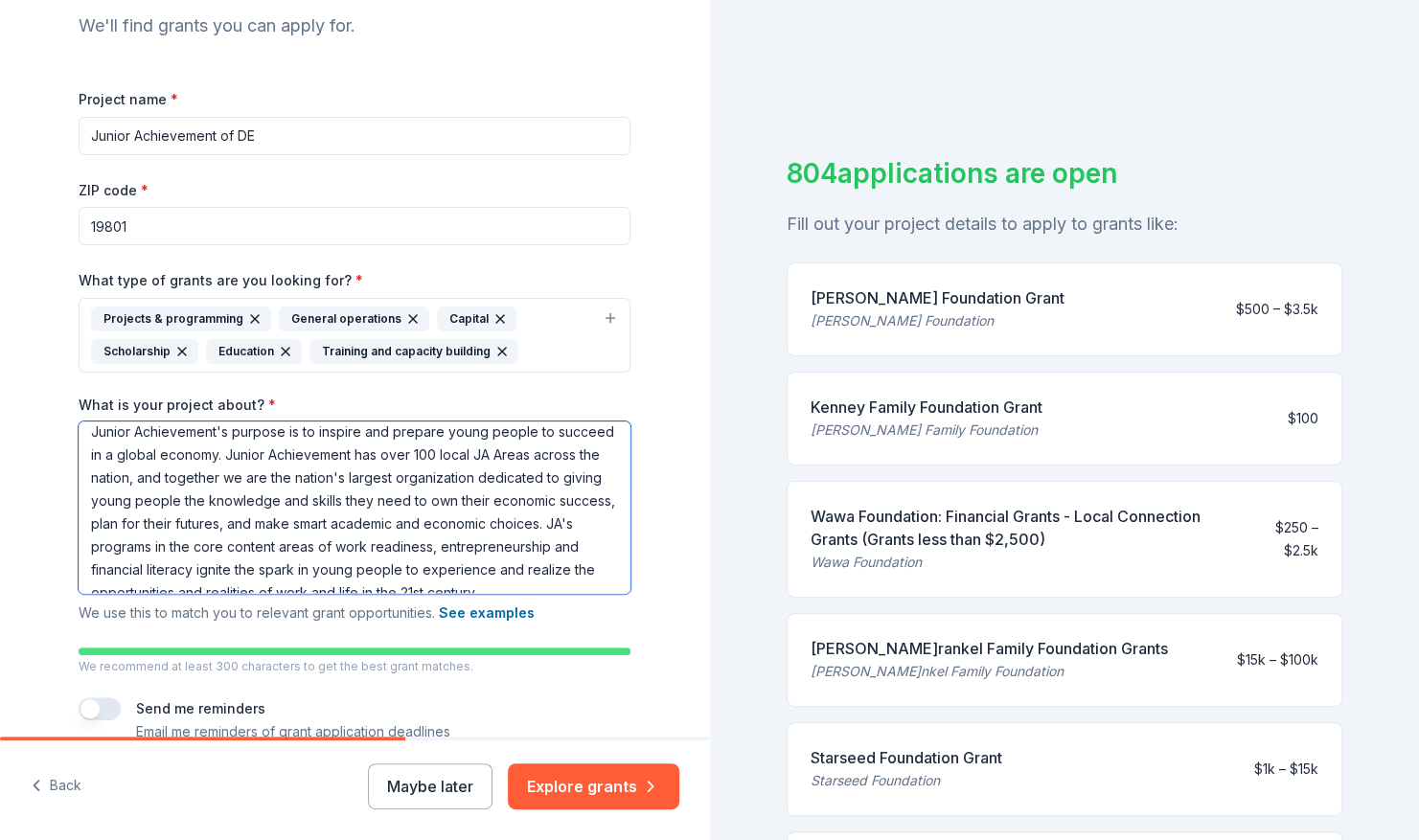
scroll to position [51, 0]
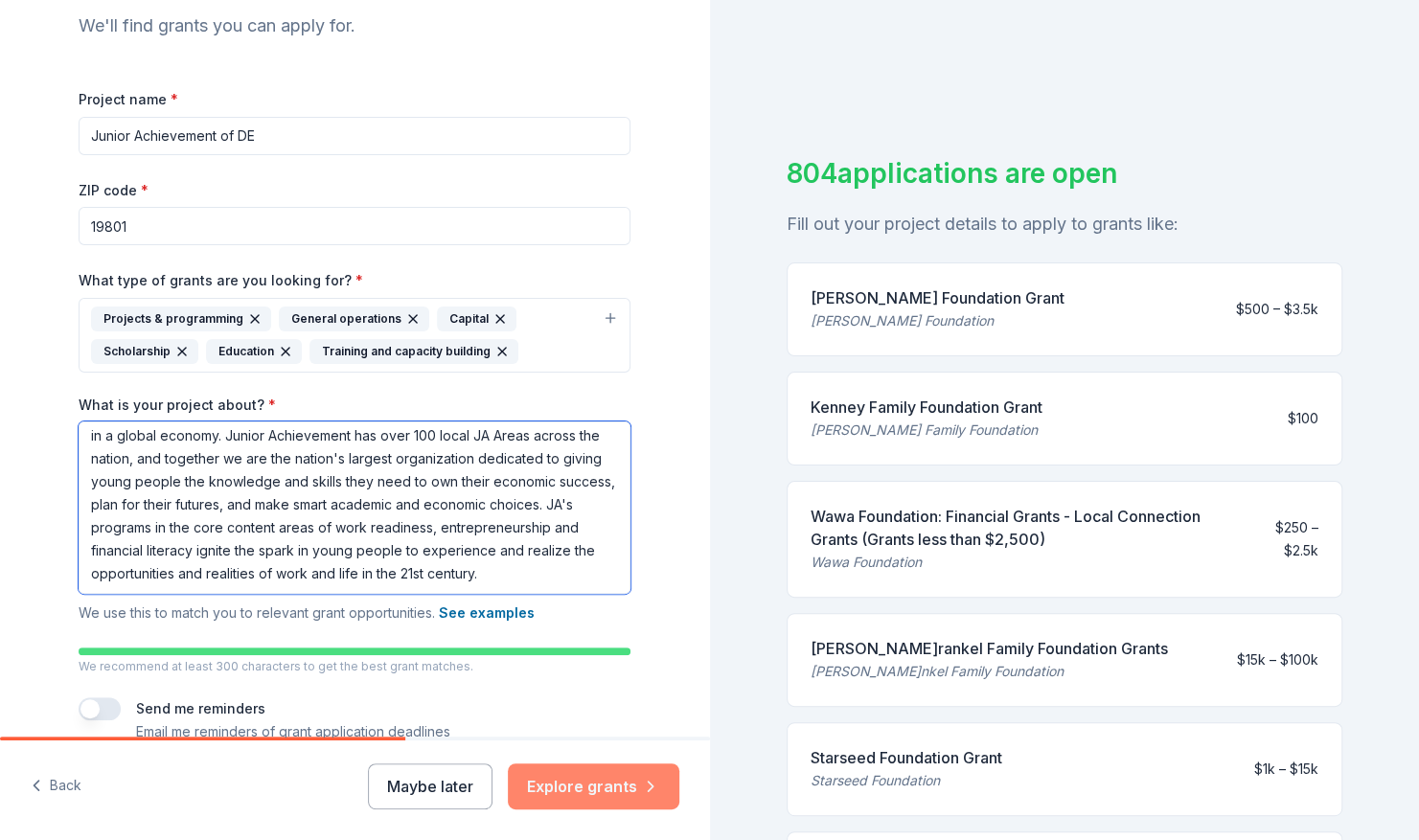
type textarea "Junior Achievement's purpose is to inspire and prepare young people to succeed …"
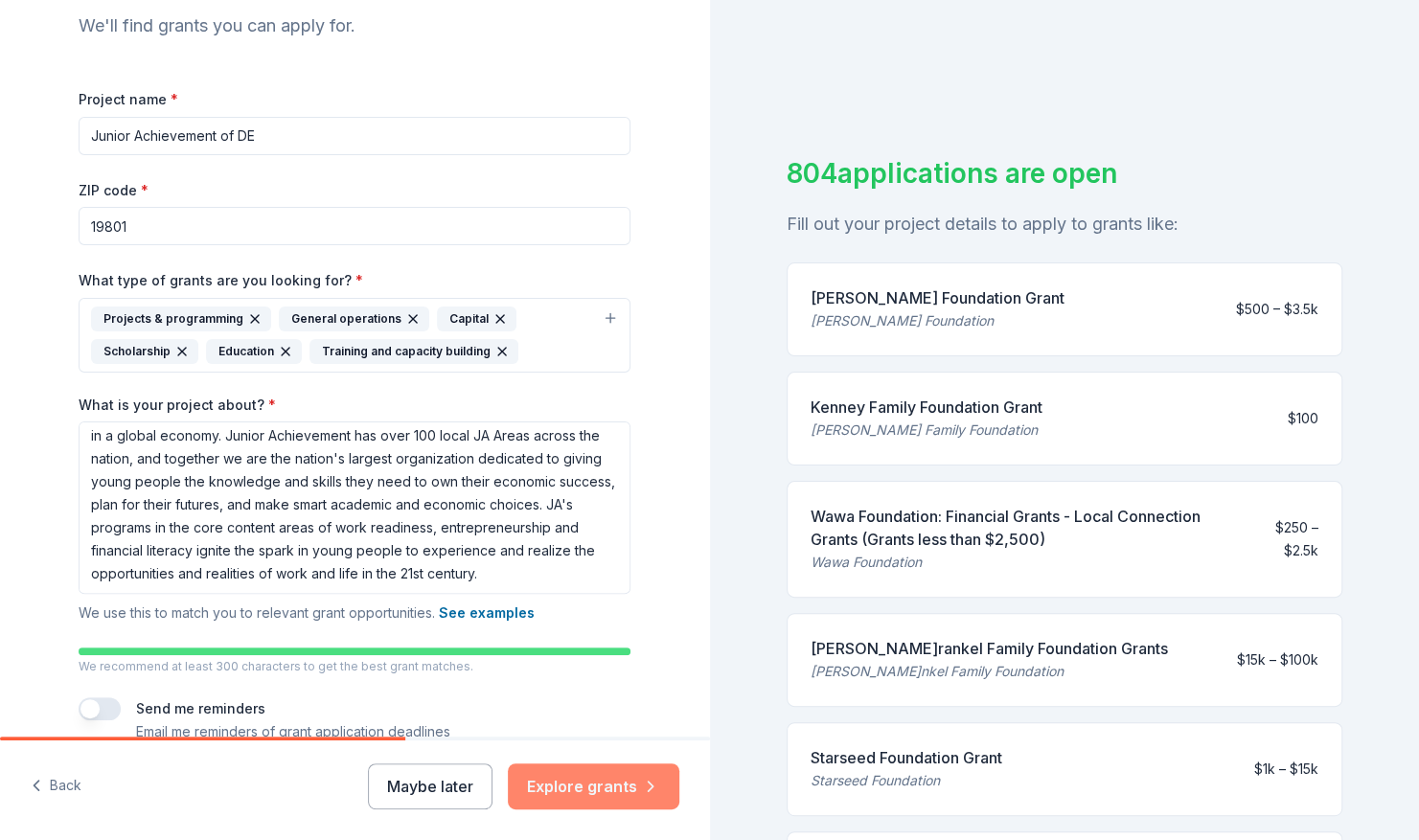
click at [579, 781] on button "Explore grants" at bounding box center [594, 786] width 171 height 46
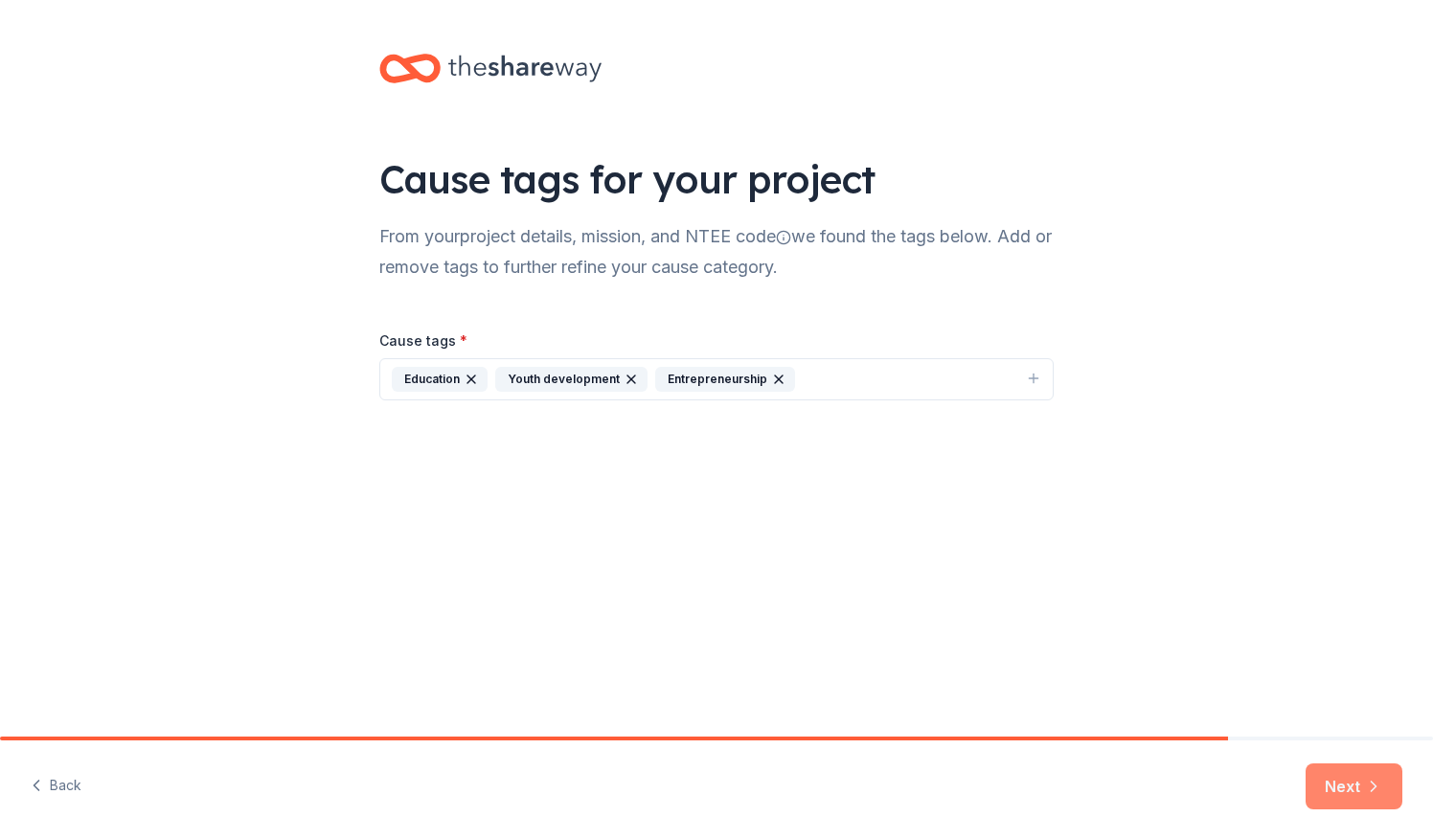
click at [1343, 791] on button "Next" at bounding box center [1353, 786] width 97 height 46
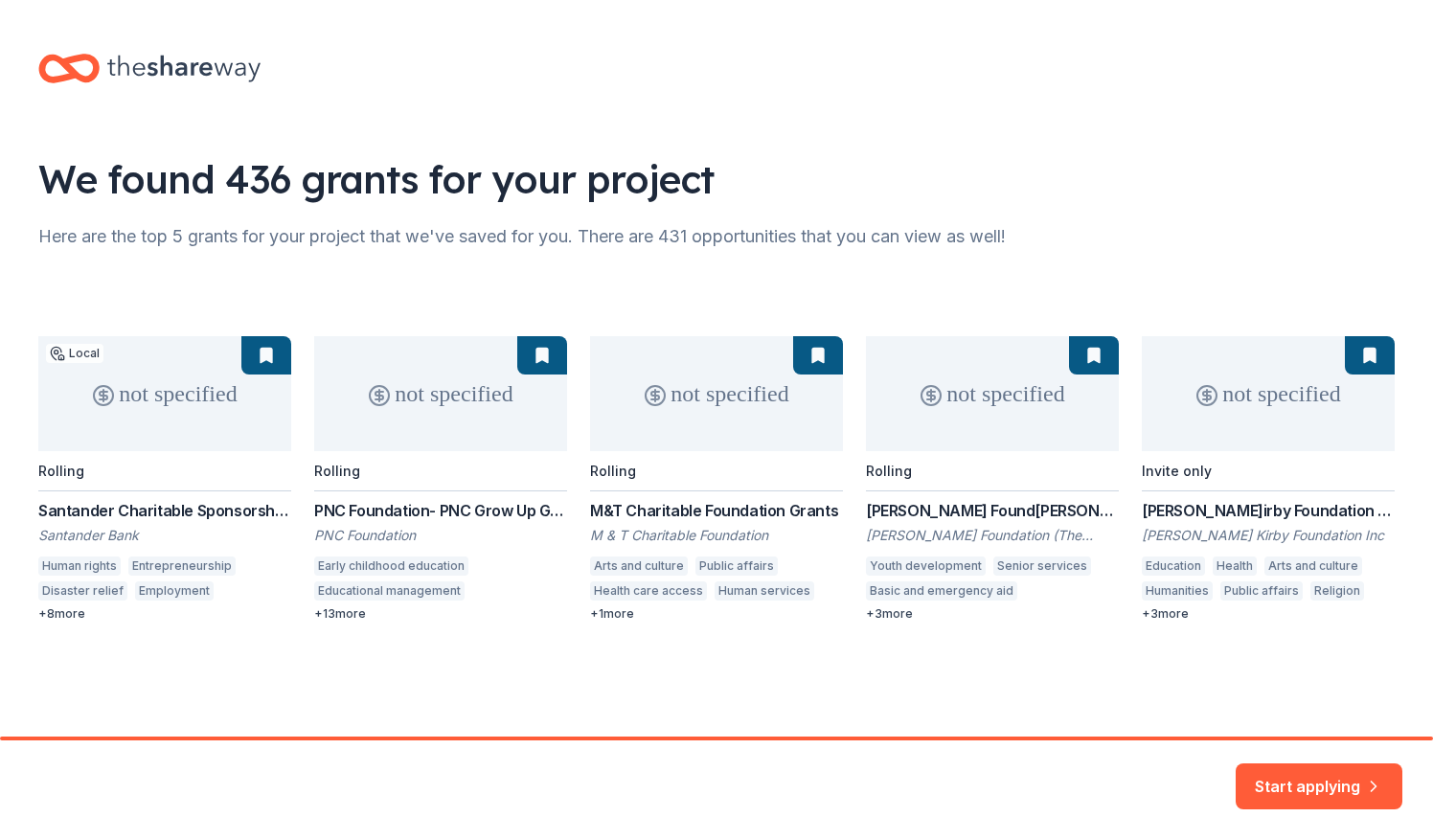
click at [419, 369] on div "not specified Local Rolling Santander Charitable Sponsorship Program Santander …" at bounding box center [716, 478] width 1356 height 286
click at [348, 609] on div "not specified Local Rolling Santander Charitable Sponsorship Program Santander …" at bounding box center [716, 478] width 1356 height 286
click at [541, 356] on div "not specified Local Rolling Santander Charitable Sponsorship Program Santander …" at bounding box center [716, 478] width 1356 height 286
drag, startPoint x: 541, startPoint y: 356, endPoint x: 433, endPoint y: 403, distance: 117.8
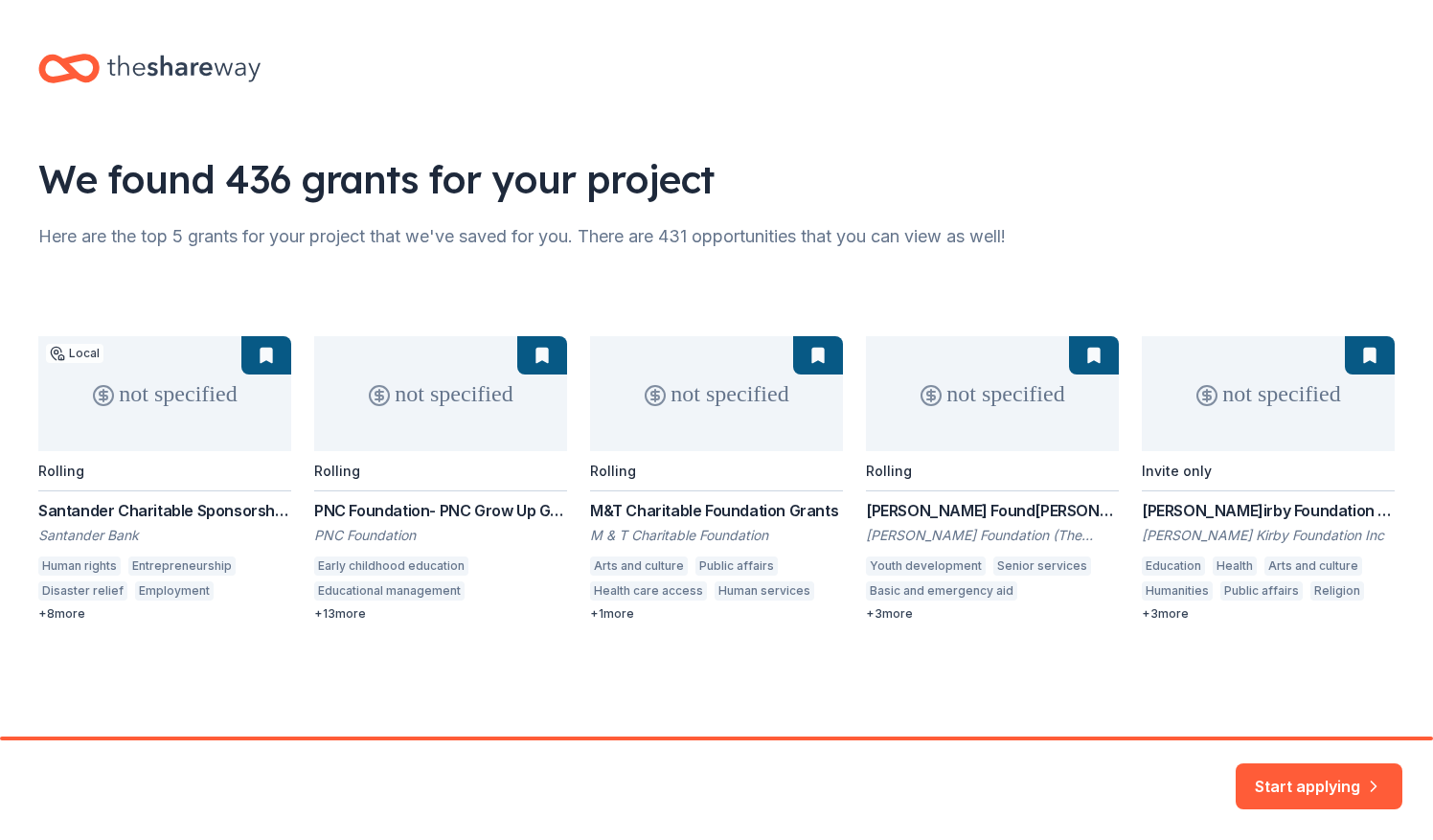
click at [433, 403] on div "not specified Local Rolling Santander Charitable Sponsorship Program Santander …" at bounding box center [716, 478] width 1356 height 286
click at [457, 500] on div "not specified Local Rolling Santander Charitable Sponsorship Program Santander …" at bounding box center [716, 478] width 1356 height 286
click at [1339, 742] on div "Start applying" at bounding box center [716, 790] width 1433 height 100
click at [1323, 779] on button "Start applying" at bounding box center [1318, 775] width 166 height 46
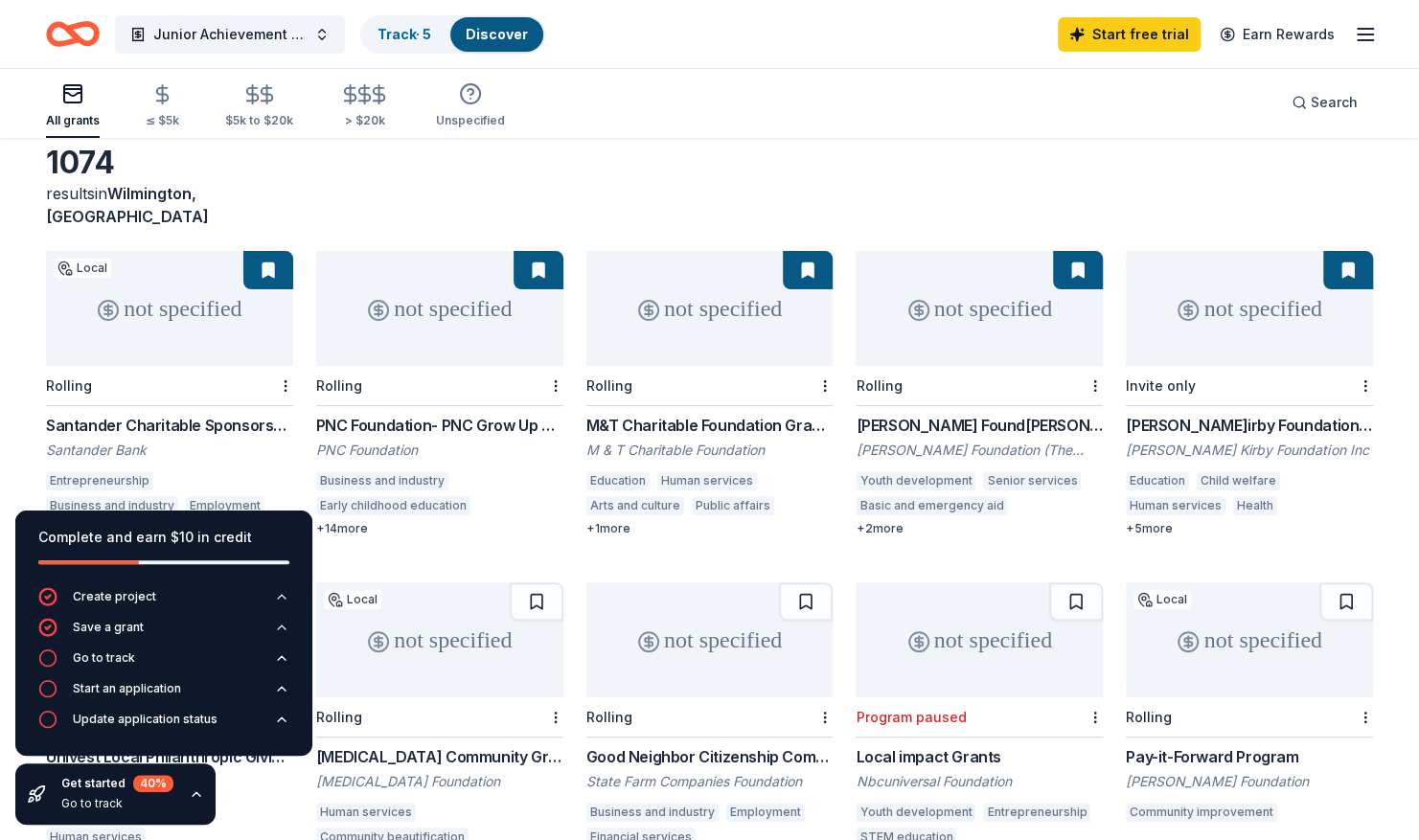
scroll to position [102, 0]
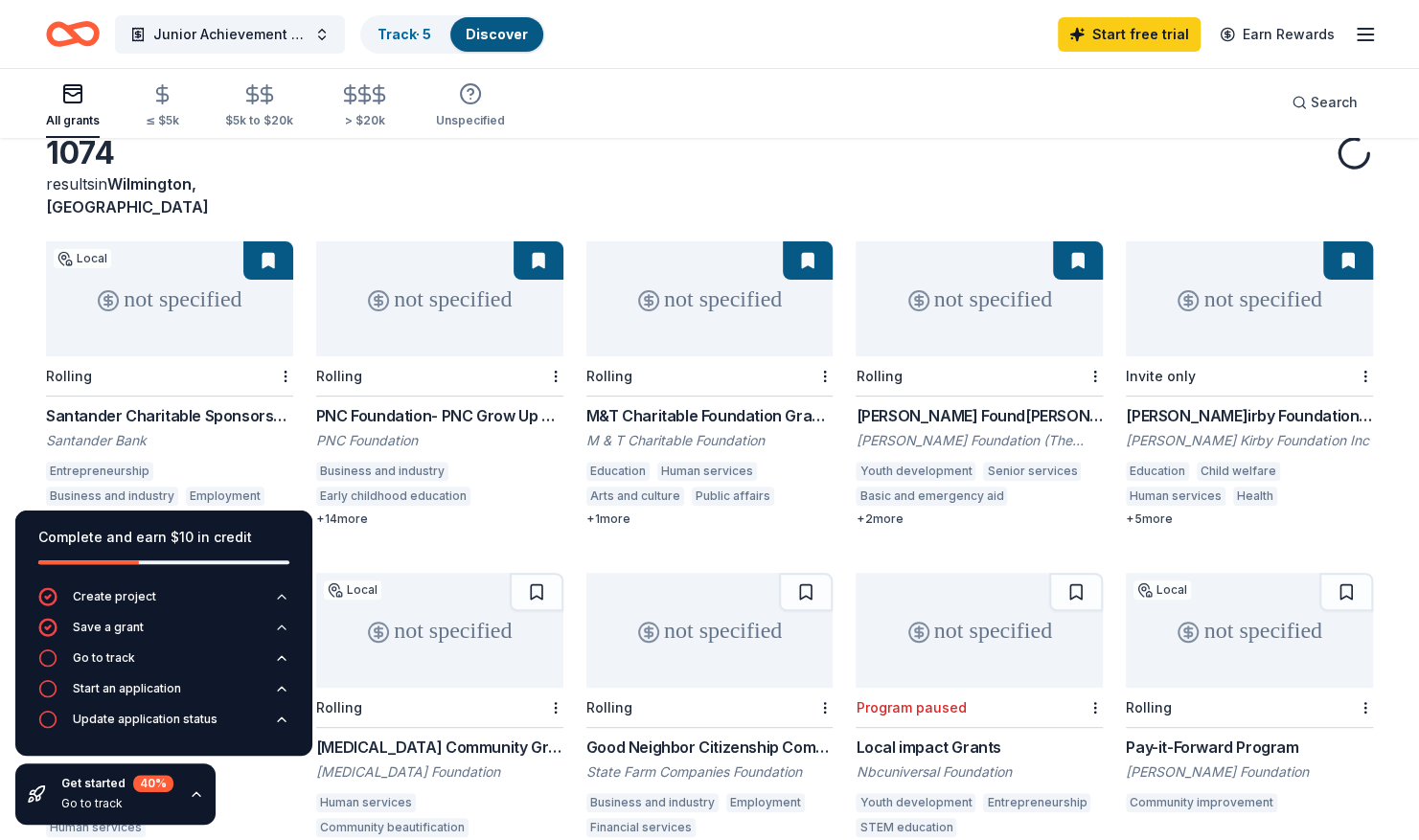
click at [449, 286] on div "not specified" at bounding box center [439, 298] width 247 height 115
click at [920, 300] on div "not specified" at bounding box center [980, 298] width 247 height 115
click at [1145, 309] on div "not specified" at bounding box center [1250, 298] width 247 height 115
click at [193, 795] on icon "button" at bounding box center [195, 793] width 15 height 15
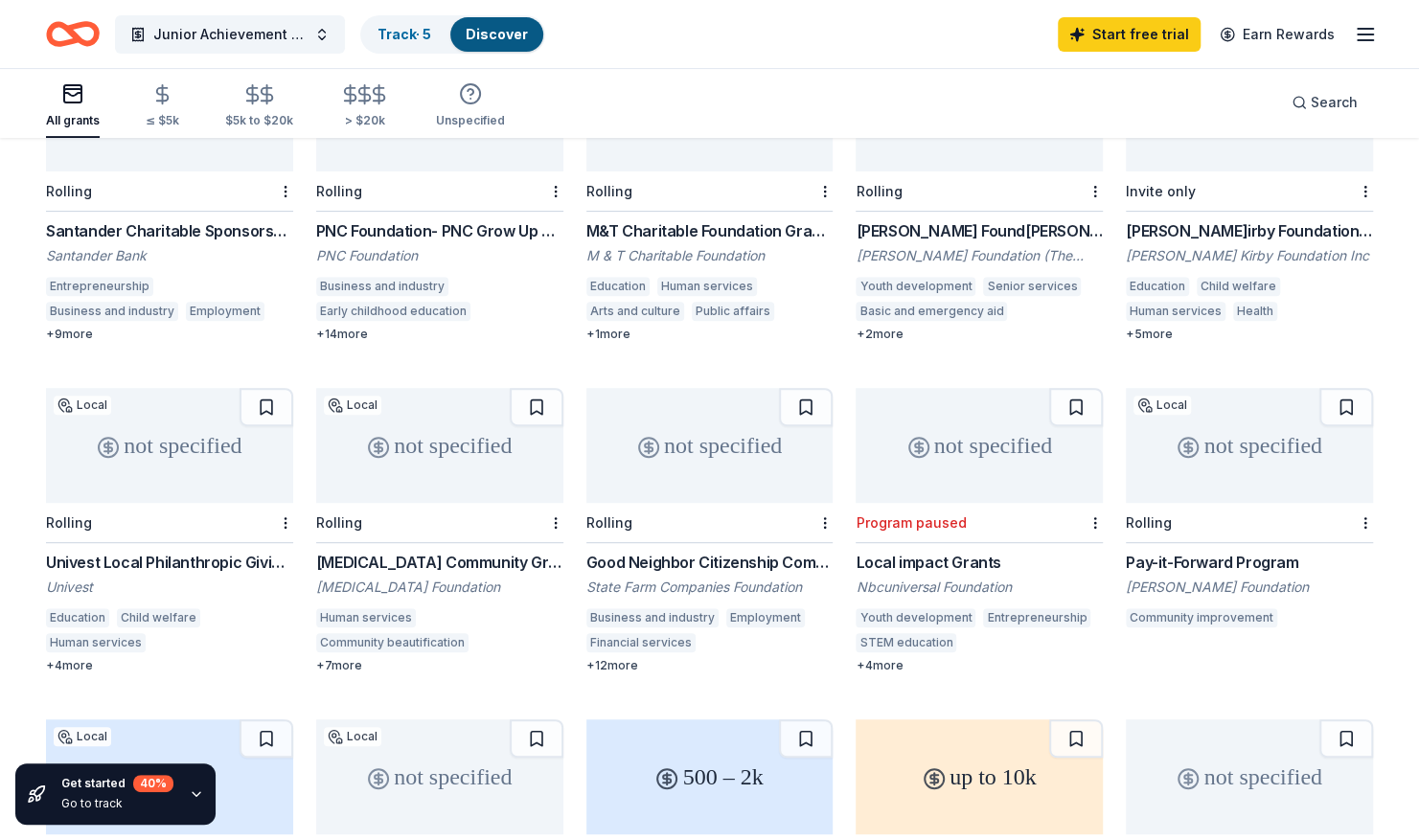
scroll to position [296, 0]
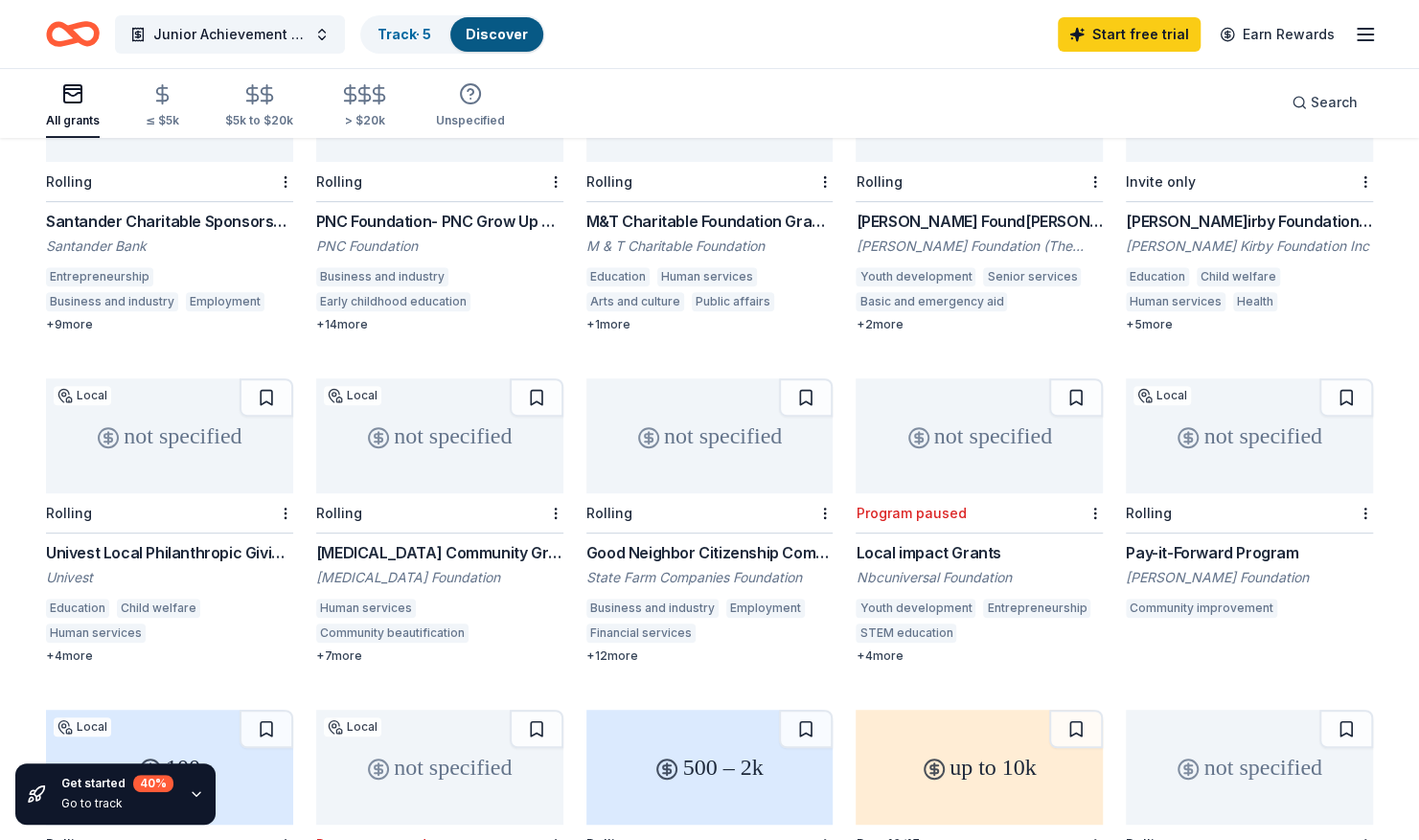
click at [127, 421] on div "not specified" at bounding box center [169, 435] width 247 height 115
click at [702, 401] on div "not specified" at bounding box center [710, 435] width 247 height 115
click at [1240, 568] on div "Billy Mock Foundation" at bounding box center [1250, 577] width 247 height 19
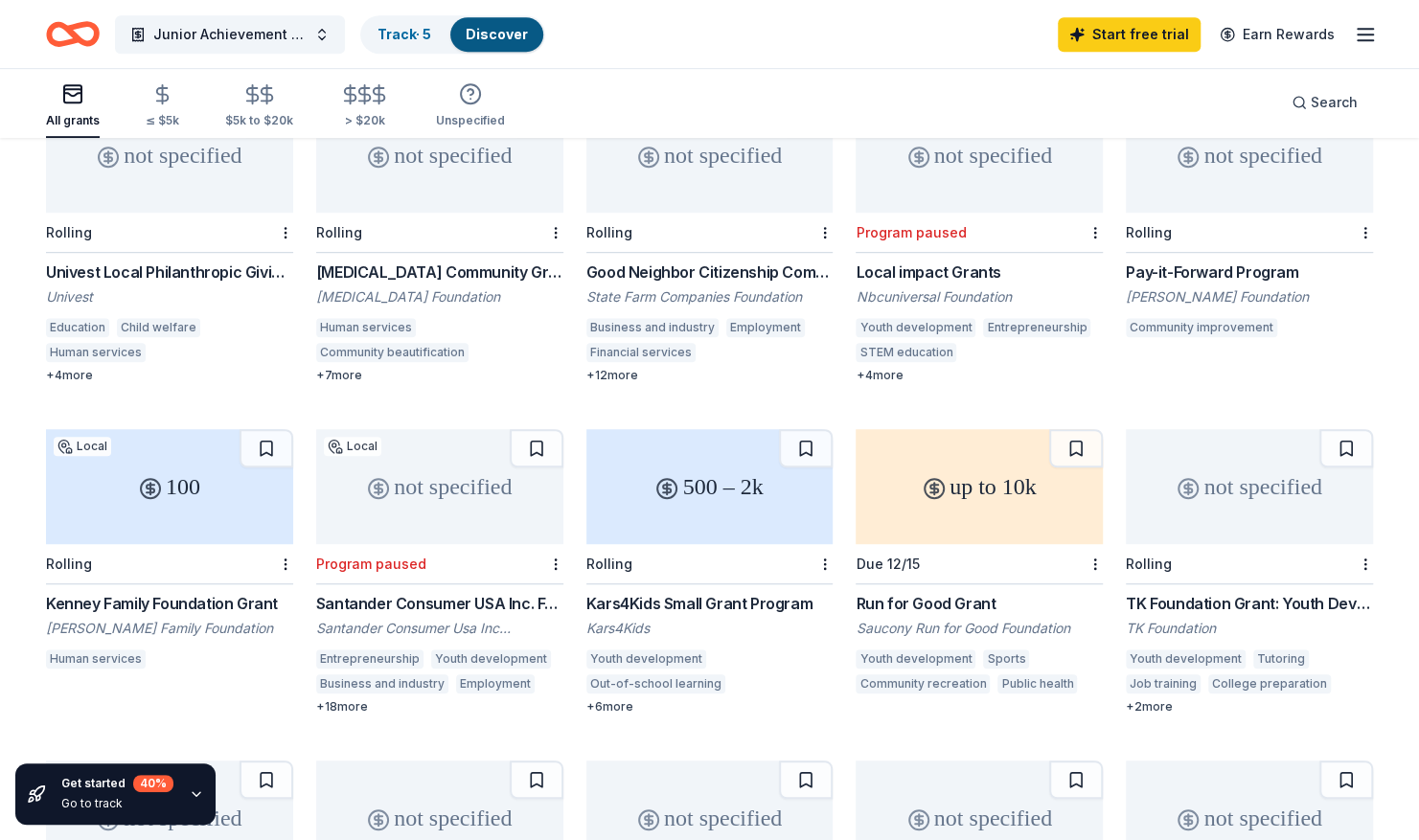
scroll to position [581, 0]
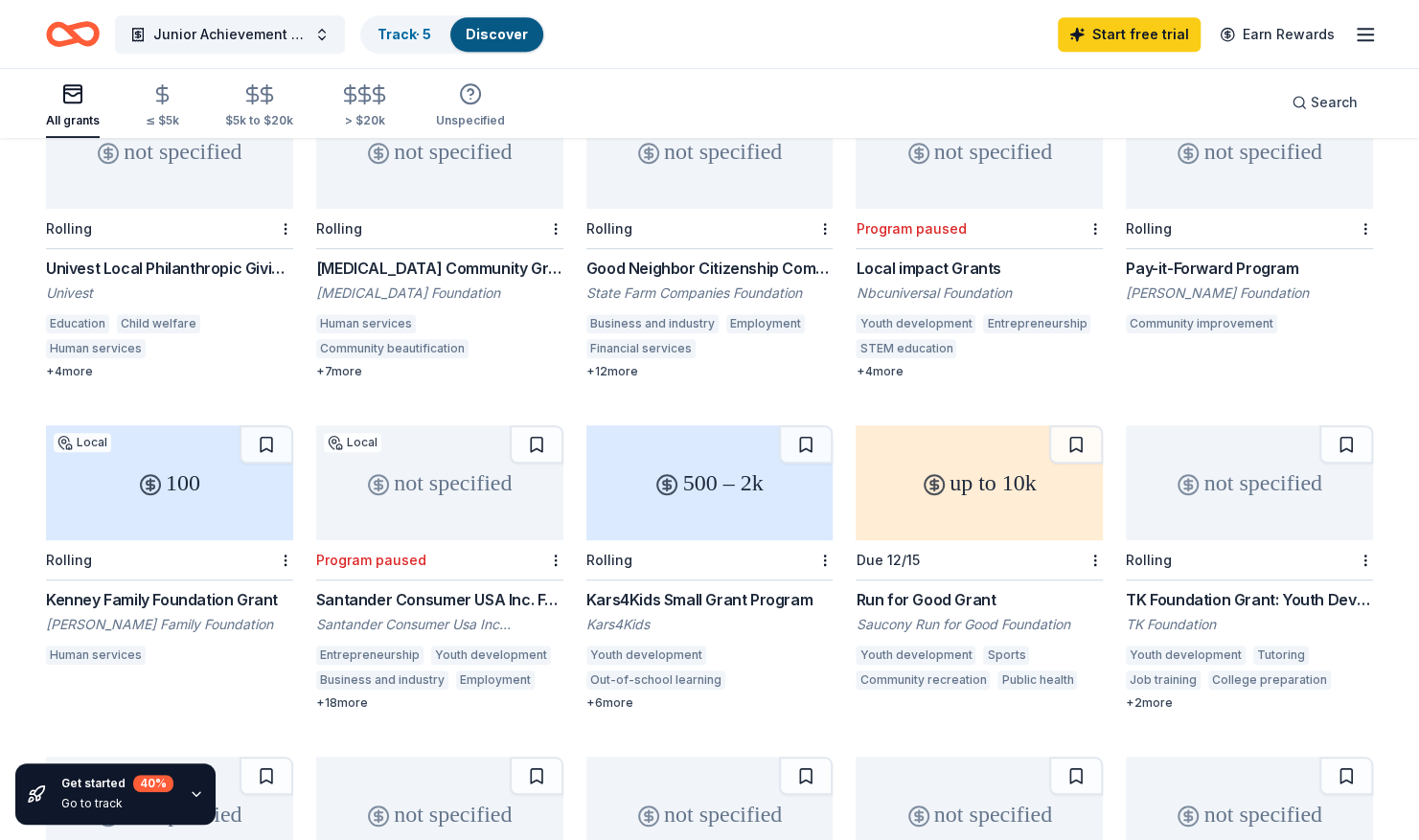
click at [654, 445] on div "500 – 2k" at bounding box center [710, 482] width 247 height 115
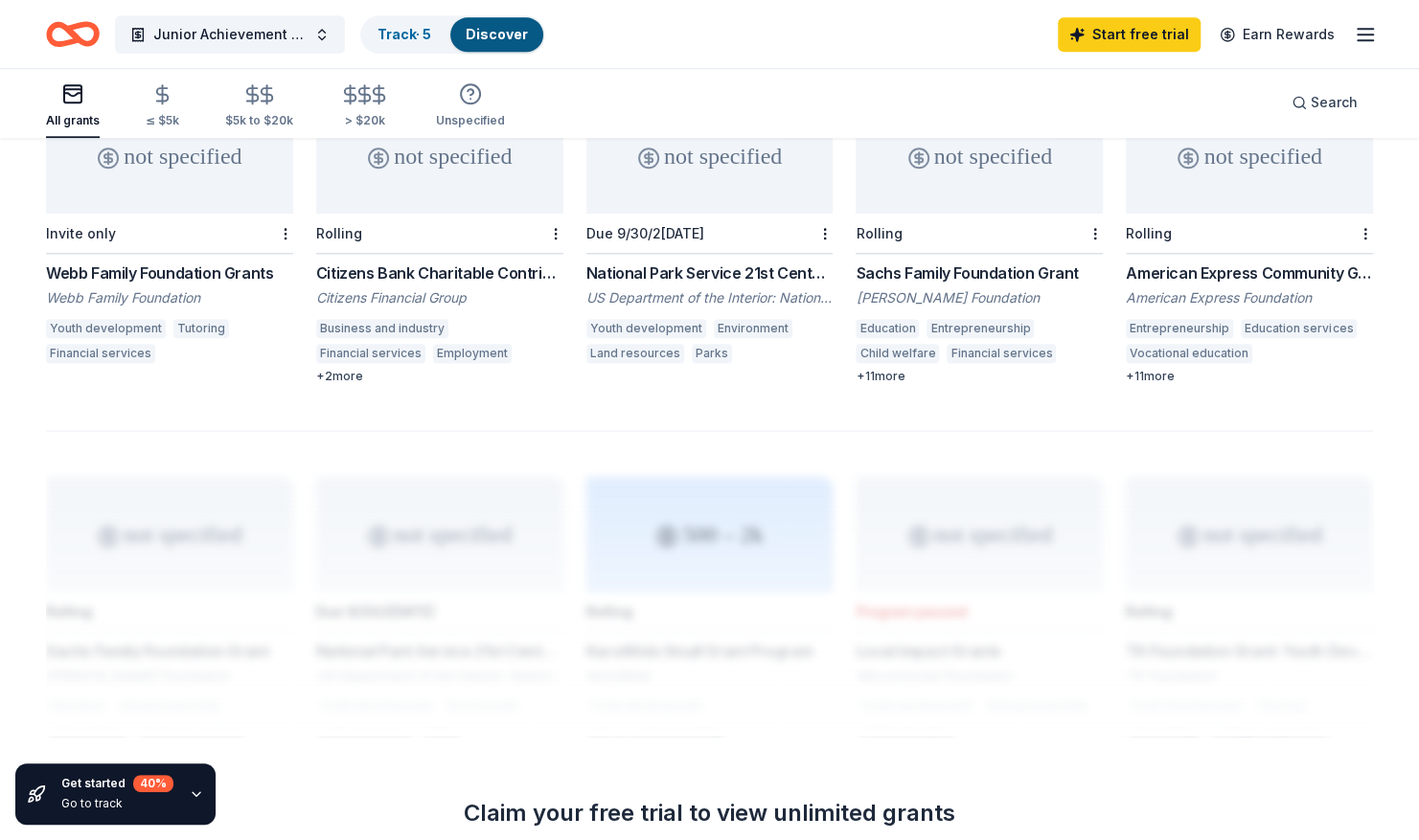
scroll to position [1240, 0]
click at [716, 261] on div "National Park Service 21st Century Conservation Service Corps & Civilian Climat…" at bounding box center [710, 272] width 247 height 23
click at [1182, 261] on div "American Express Community Giving" at bounding box center [1250, 272] width 247 height 23
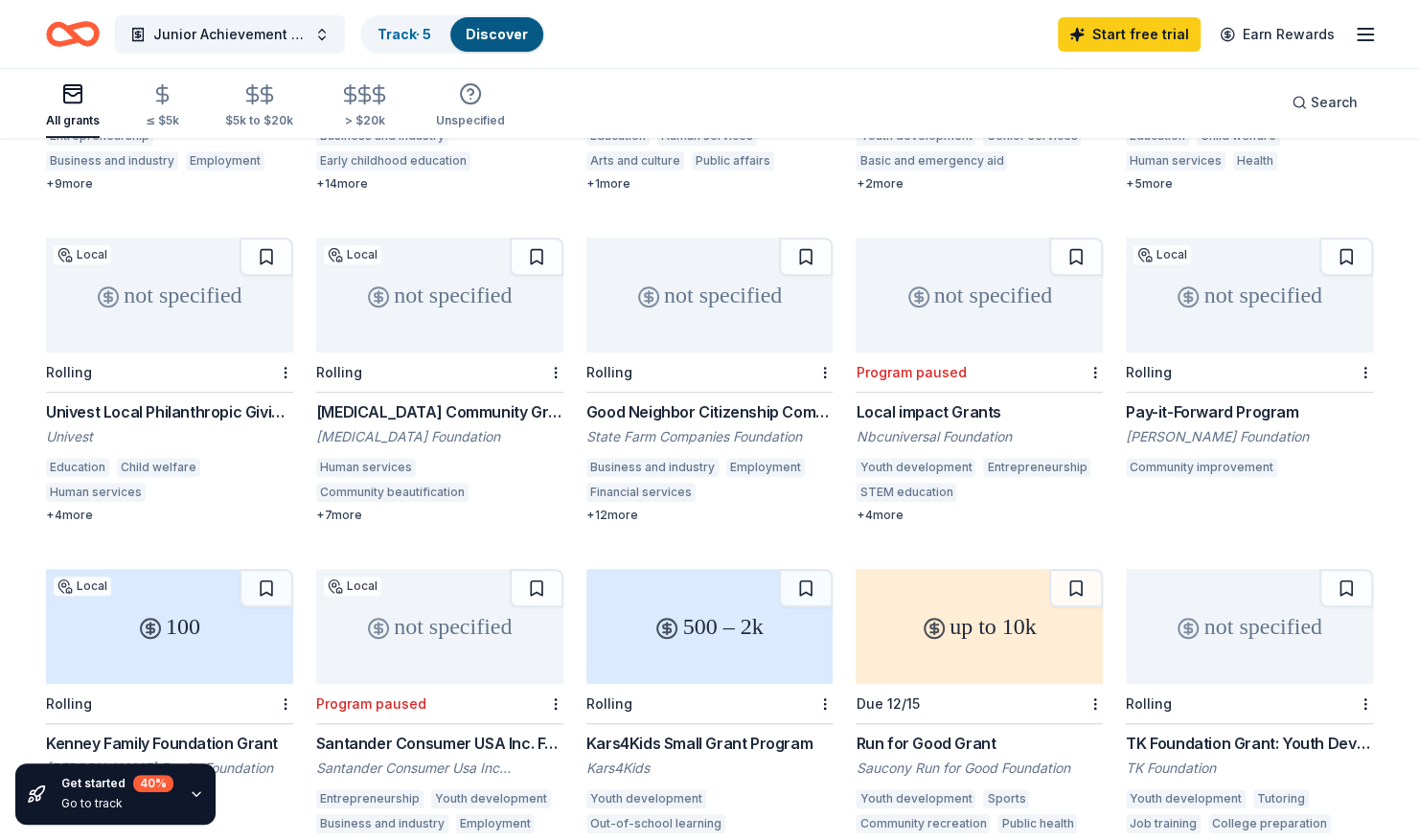
scroll to position [0, 0]
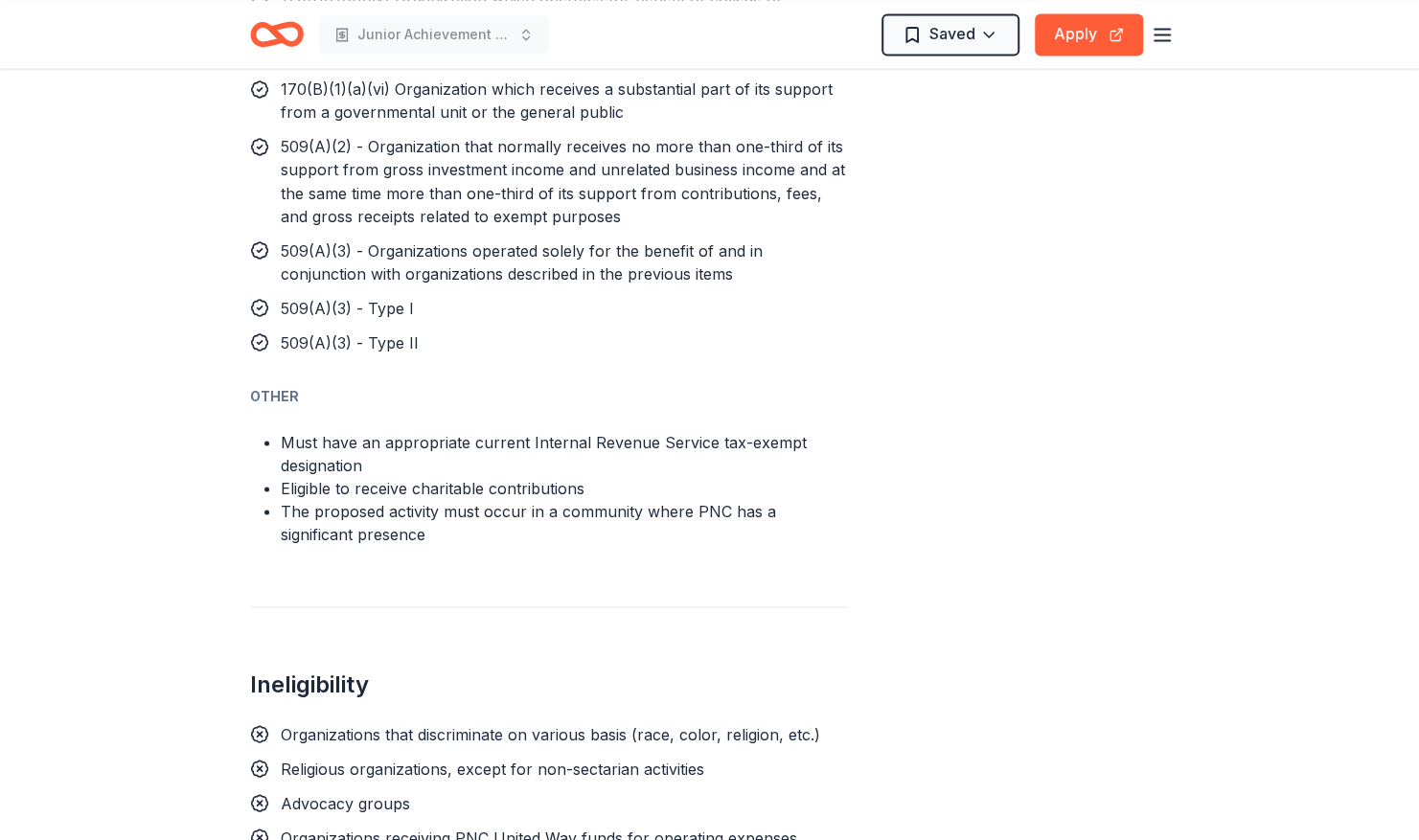
scroll to position [2172, 0]
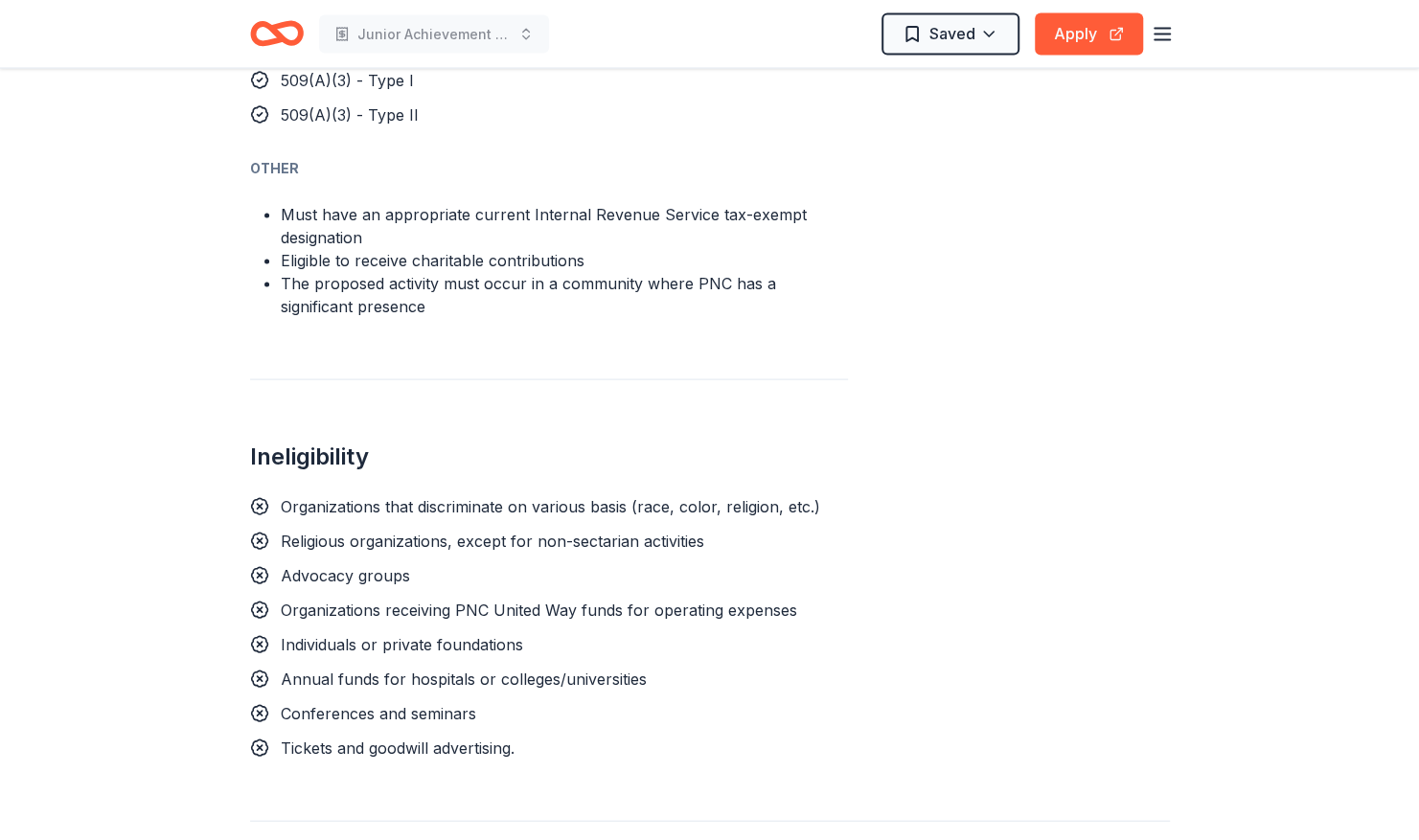
drag, startPoint x: 448, startPoint y: 286, endPoint x: 1244, endPoint y: 294, distance: 796.0
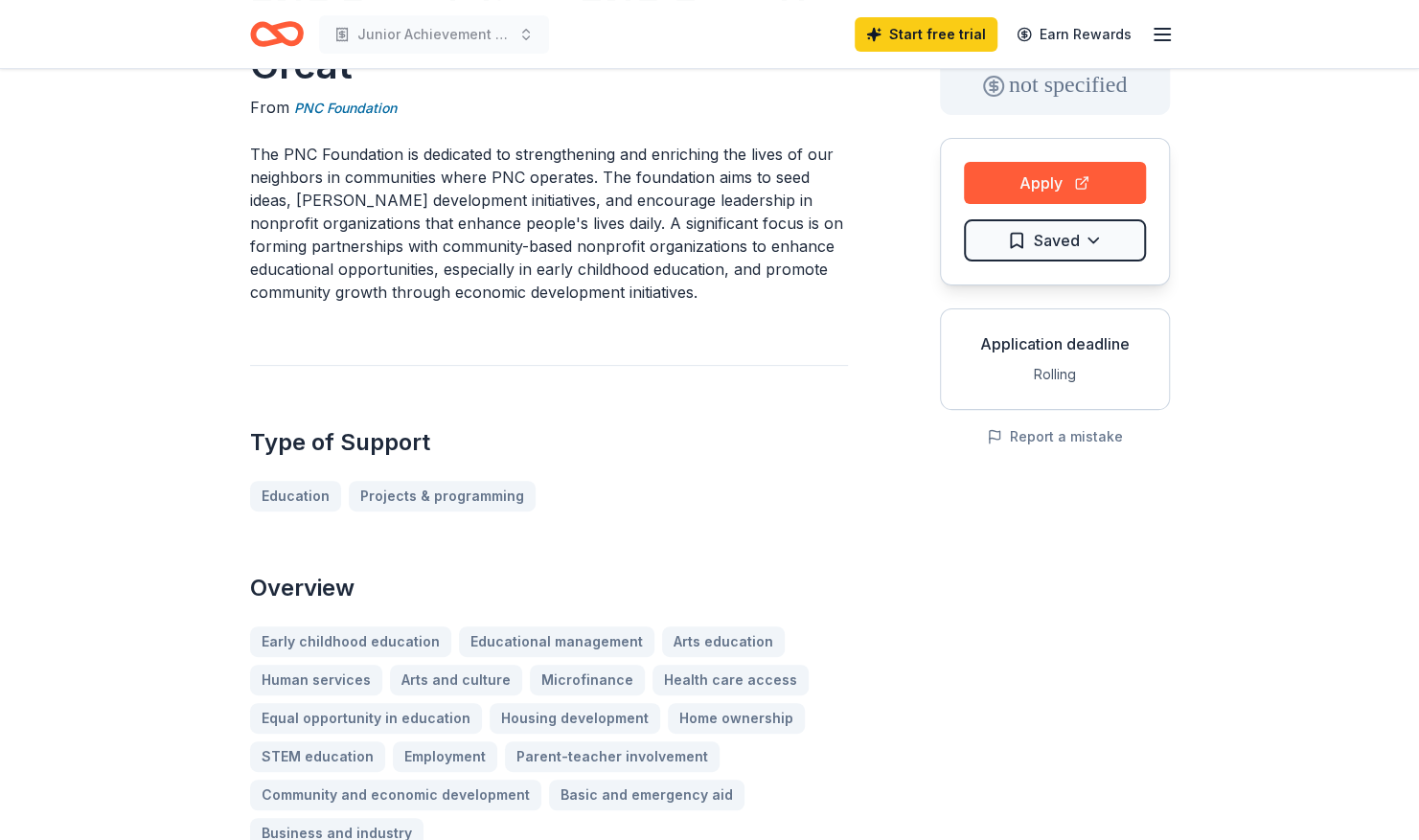
scroll to position [133, 0]
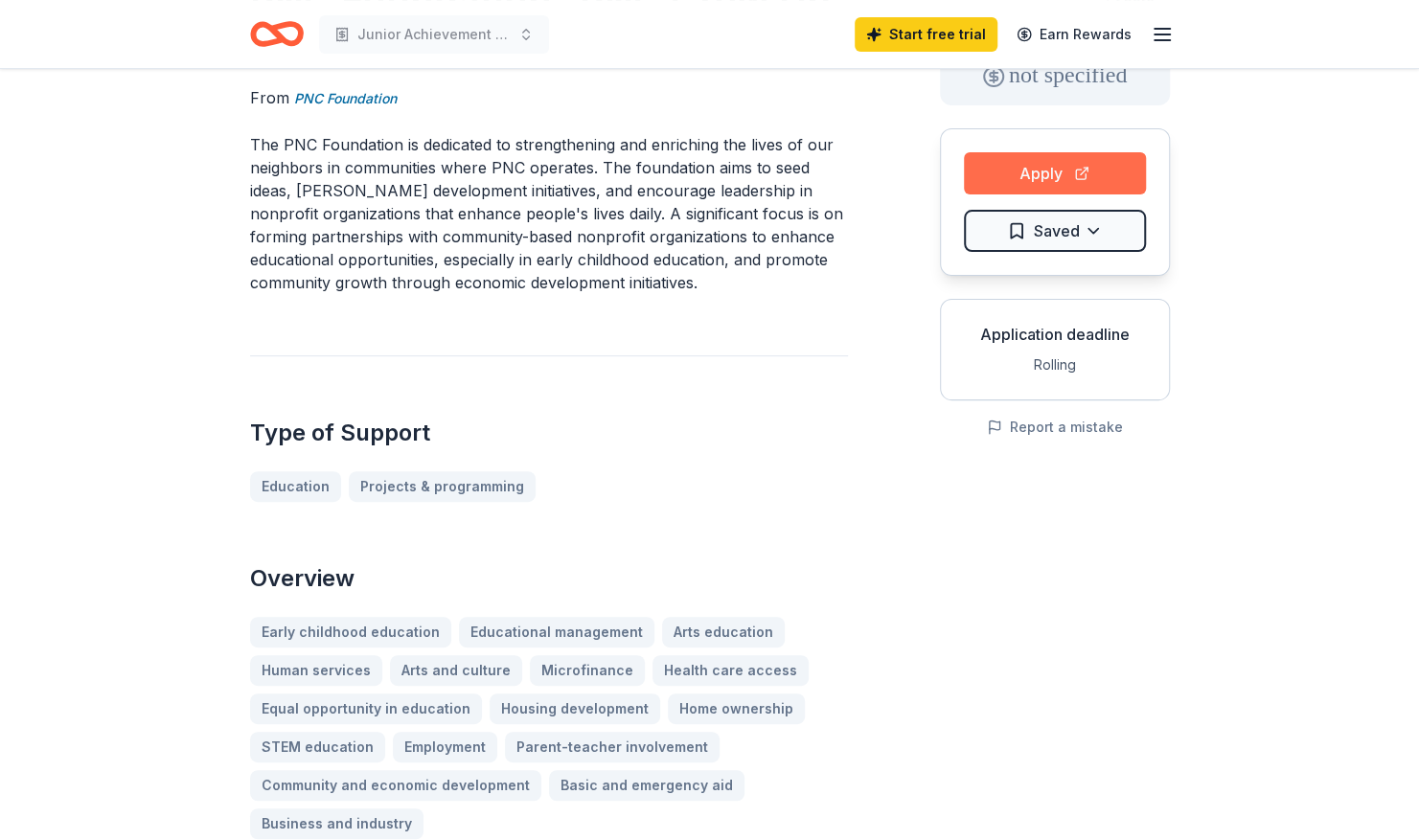
click at [1122, 169] on button "Apply" at bounding box center [1054, 173] width 182 height 42
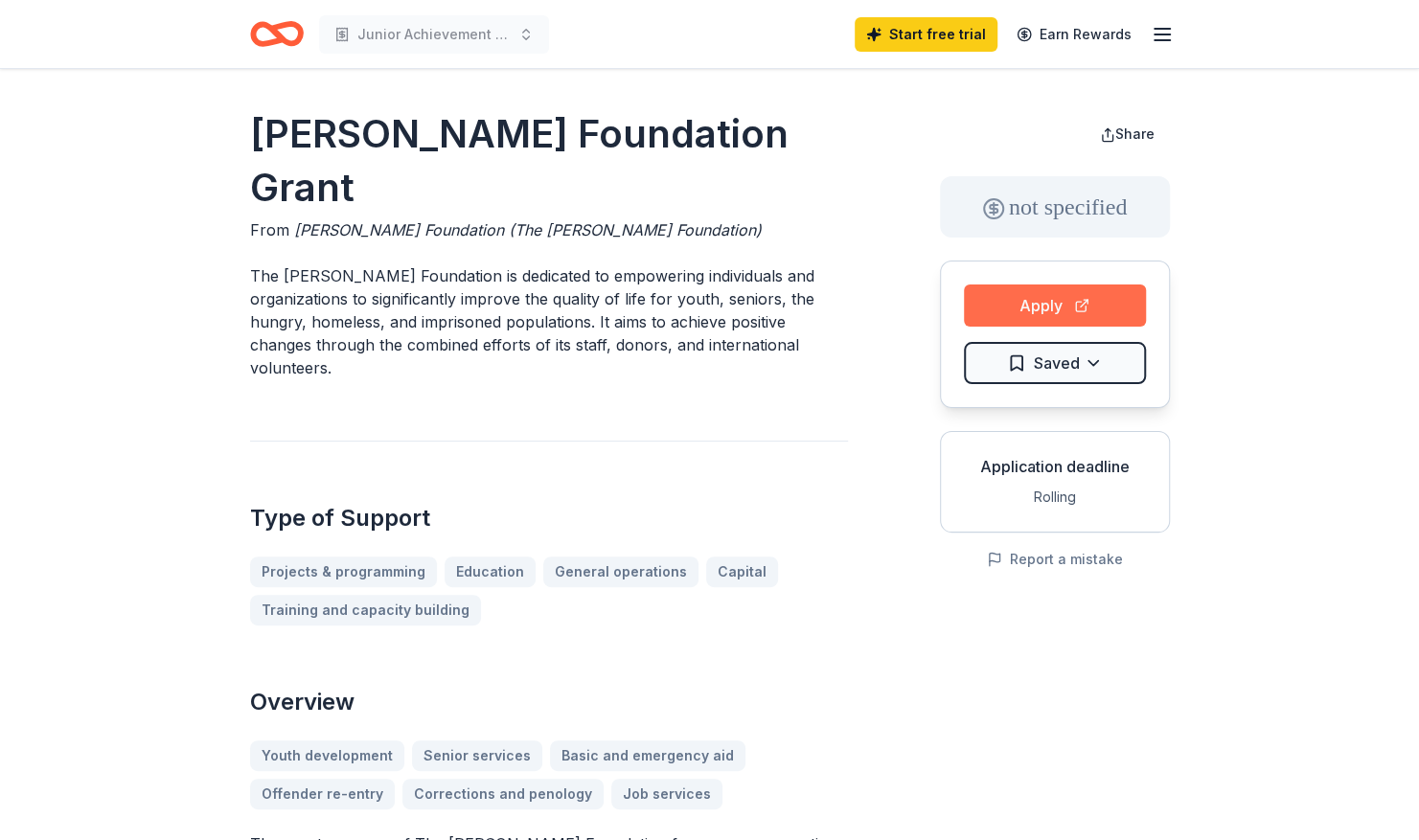
click at [1077, 307] on button "Apply" at bounding box center [1054, 306] width 182 height 42
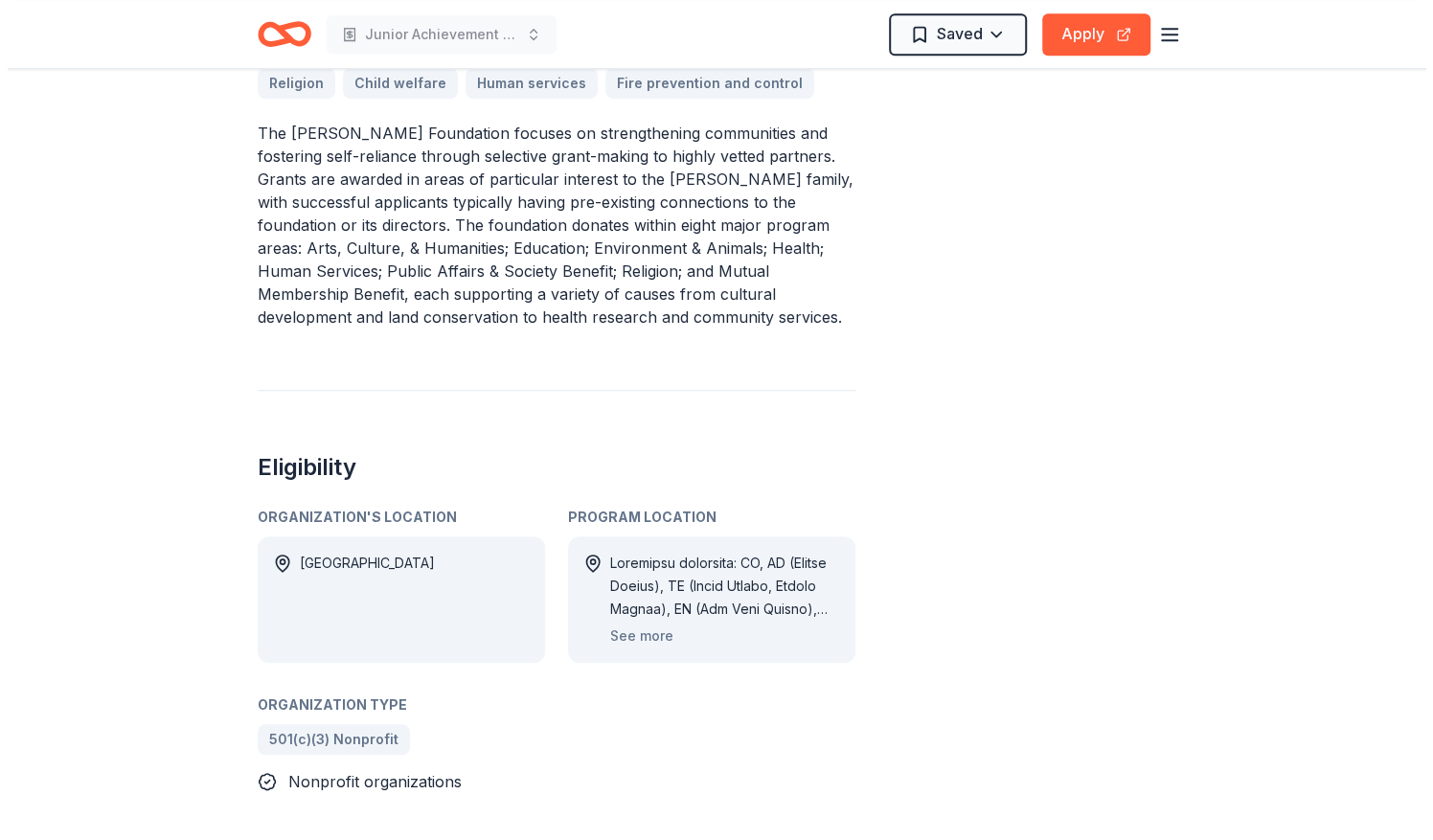
scroll to position [720, 0]
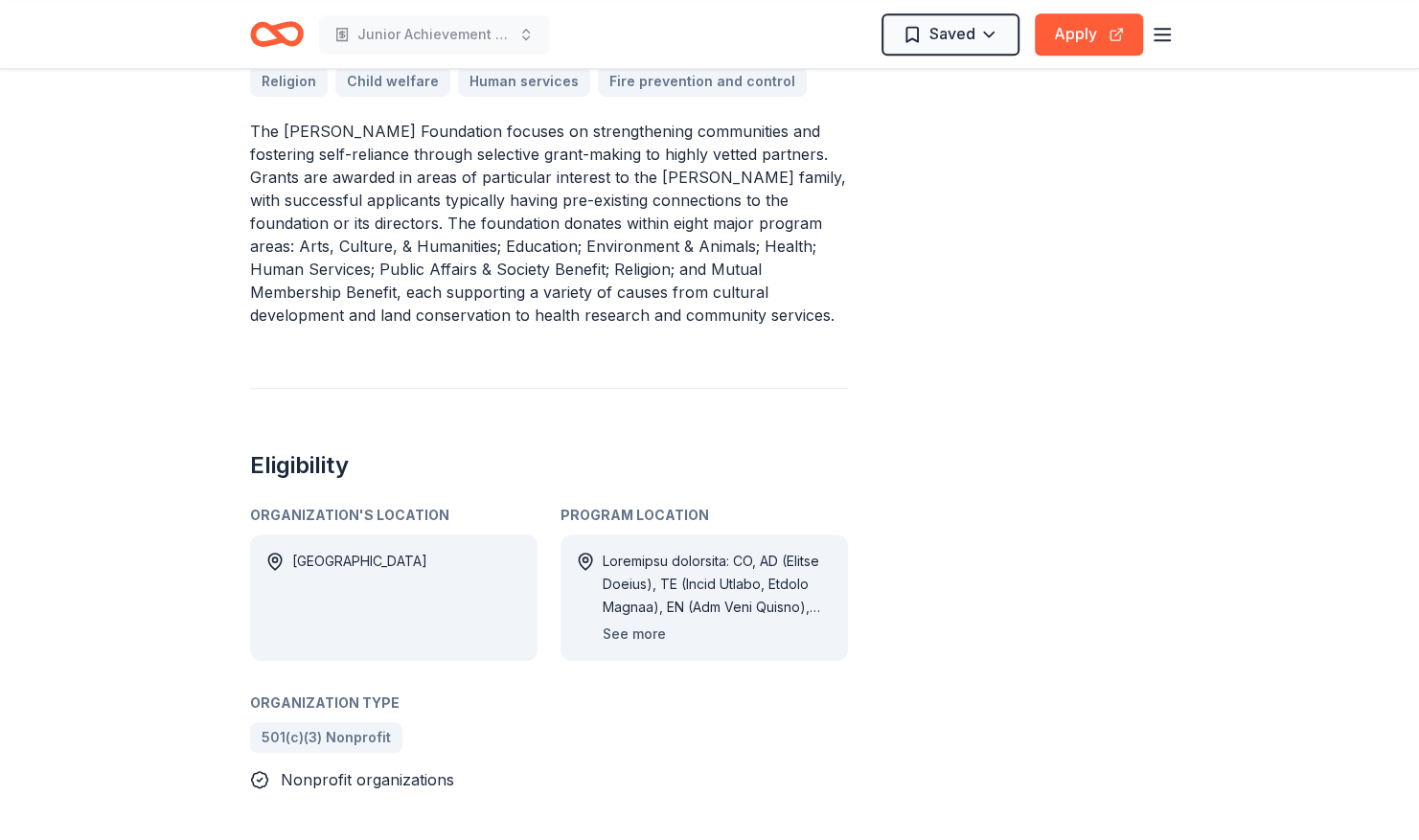
click at [632, 623] on button "See more" at bounding box center [634, 634] width 63 height 23
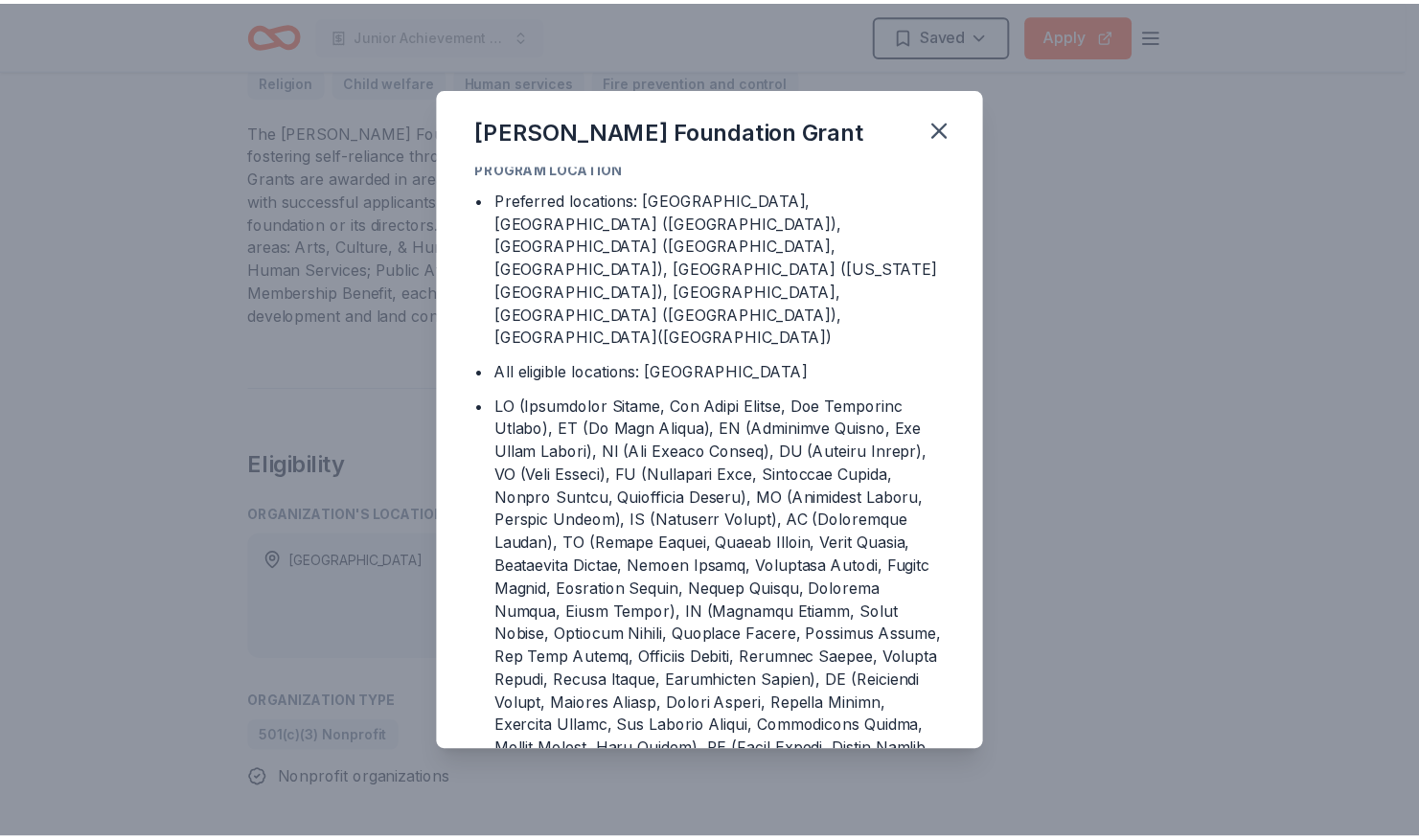
scroll to position [8, 0]
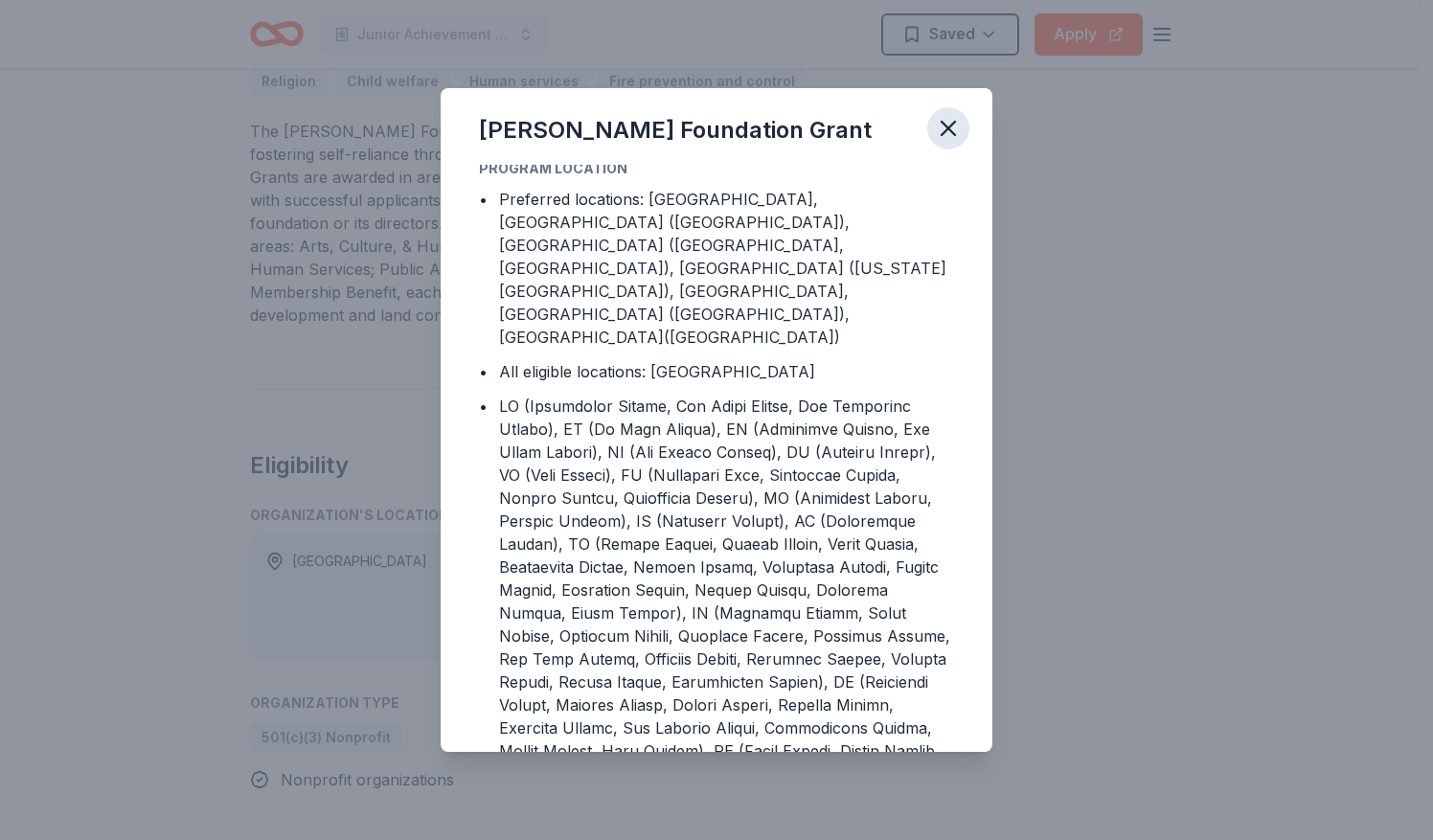
click at [955, 127] on icon "button" at bounding box center [948, 128] width 27 height 27
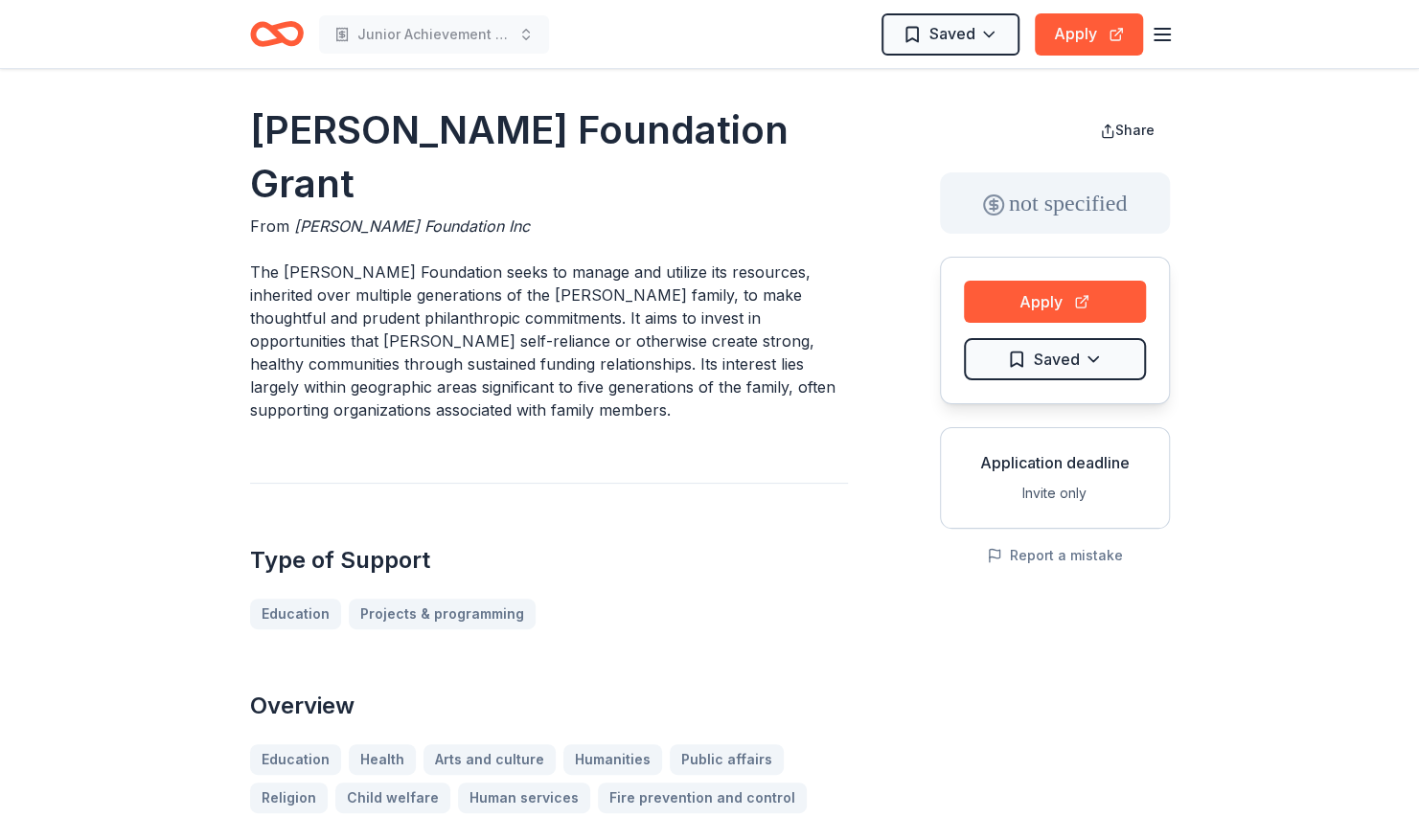
scroll to position [0, 0]
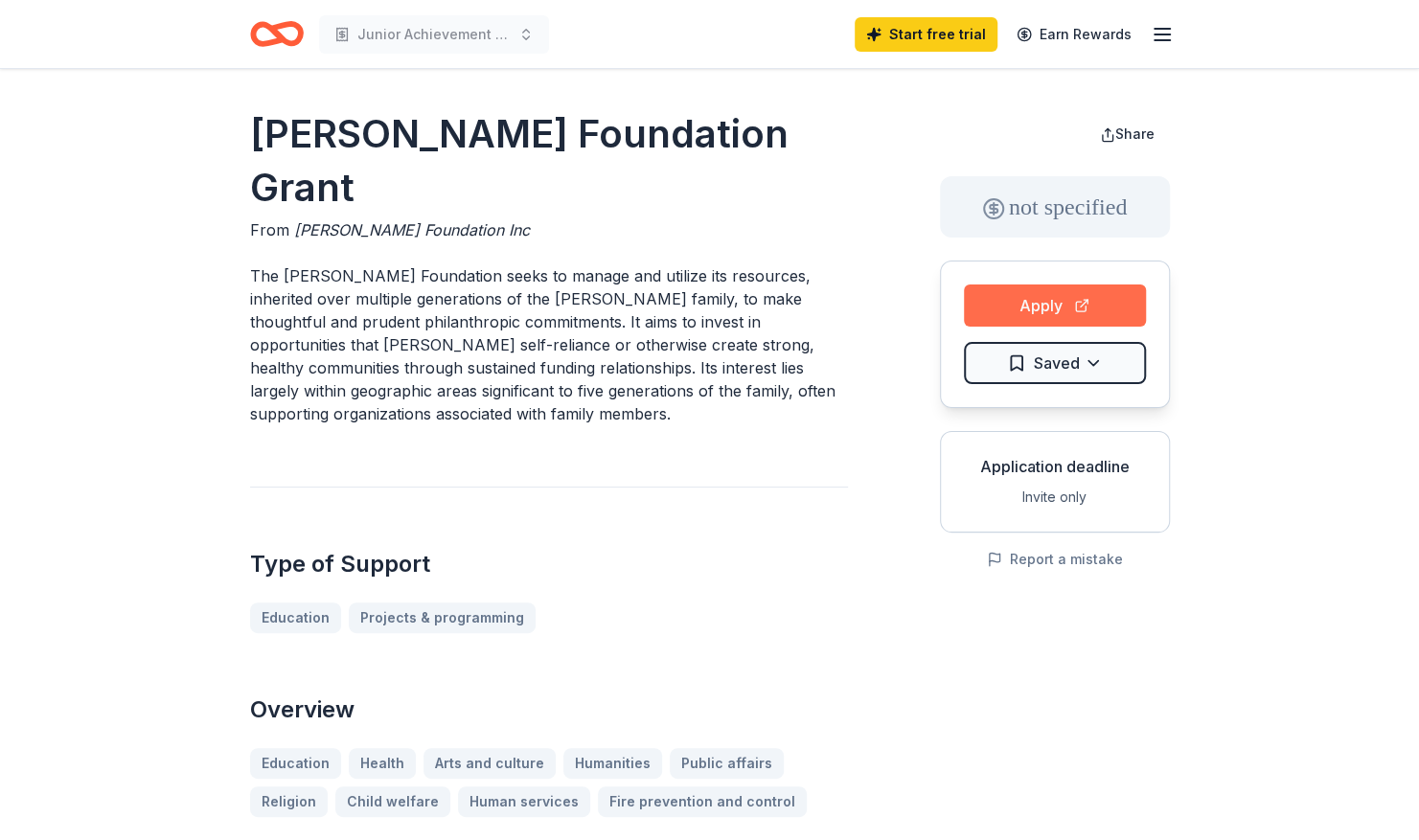
click at [1065, 299] on button "Apply" at bounding box center [1054, 306] width 182 height 42
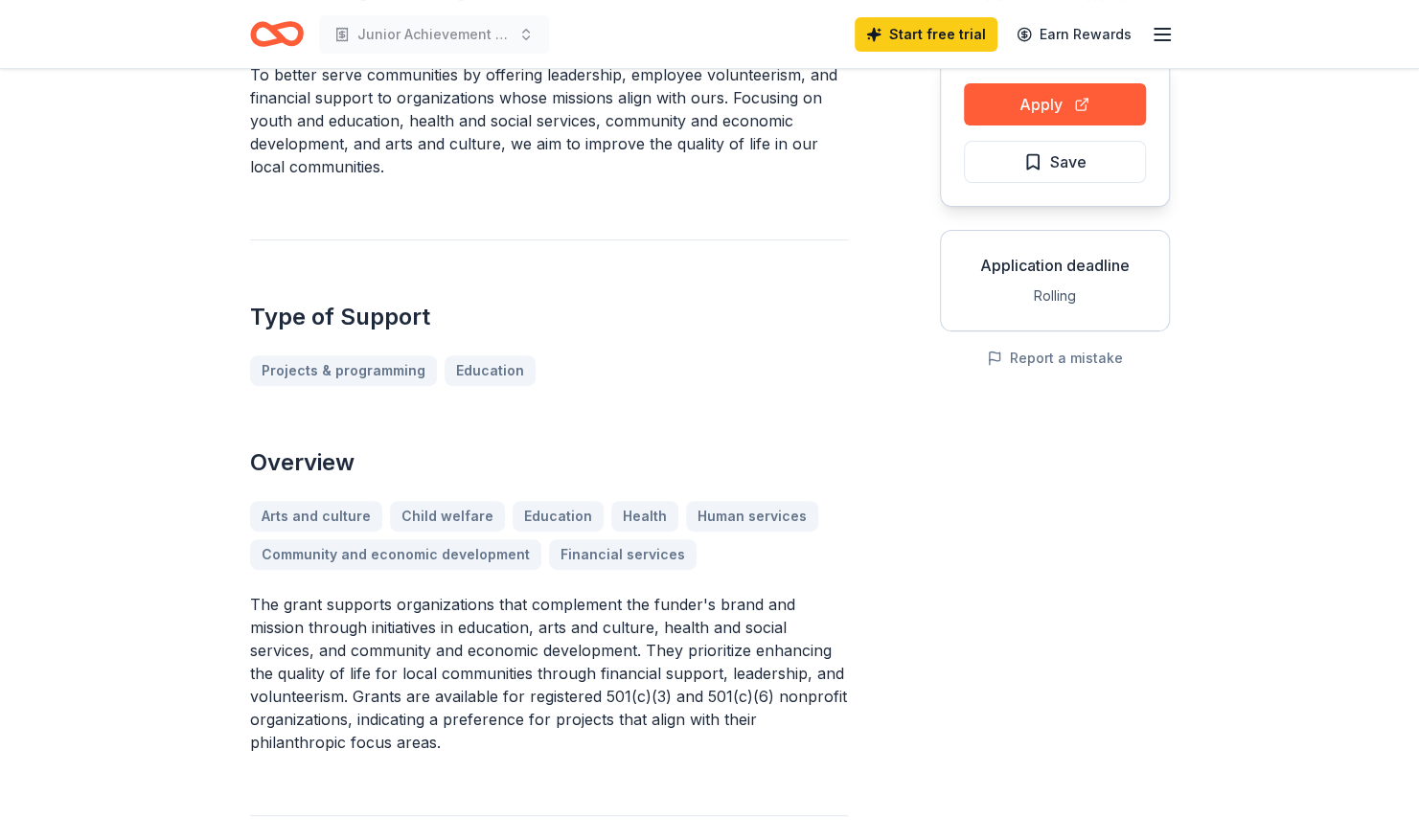
scroll to position [199, 0]
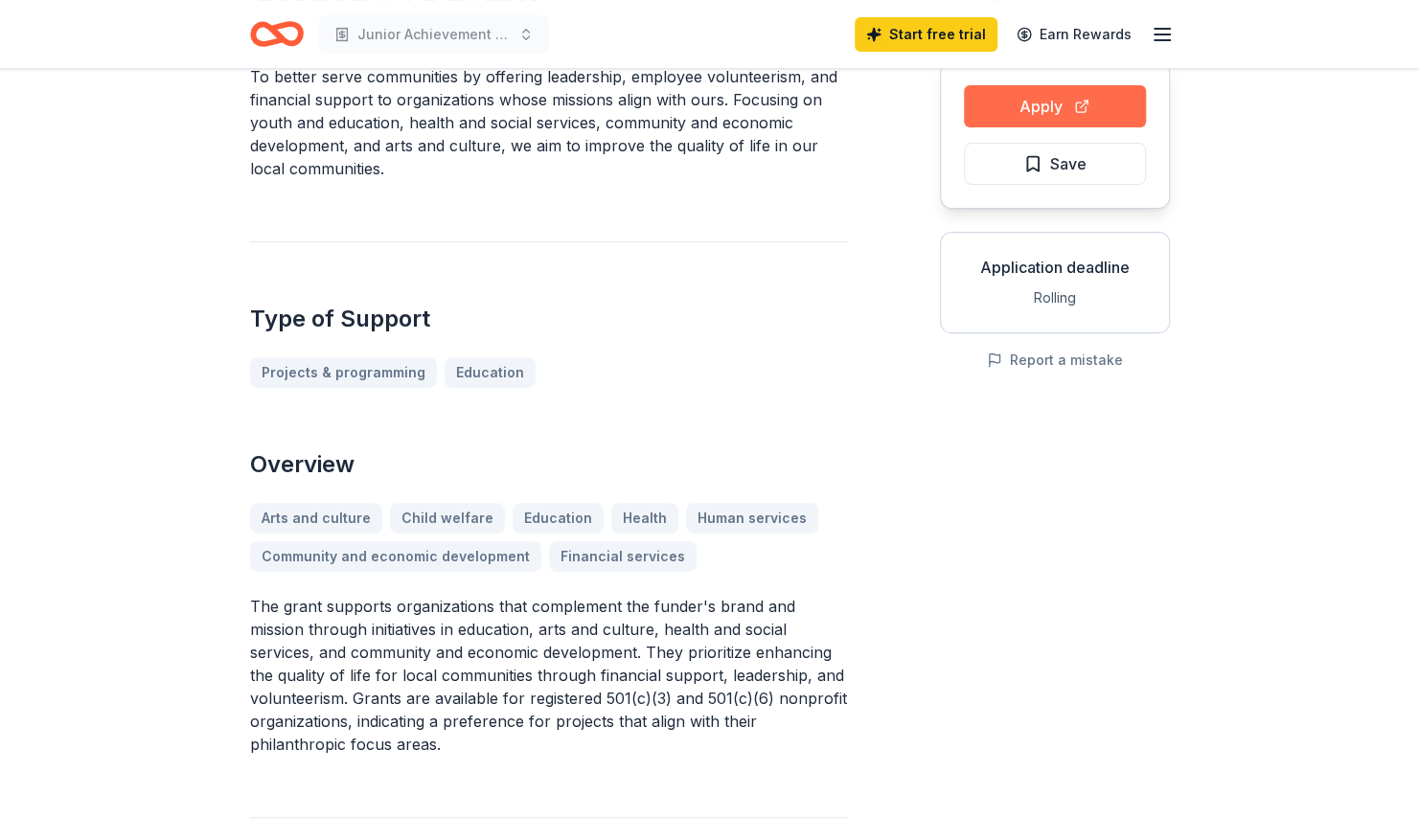
click at [1125, 114] on button "Apply" at bounding box center [1054, 107] width 182 height 42
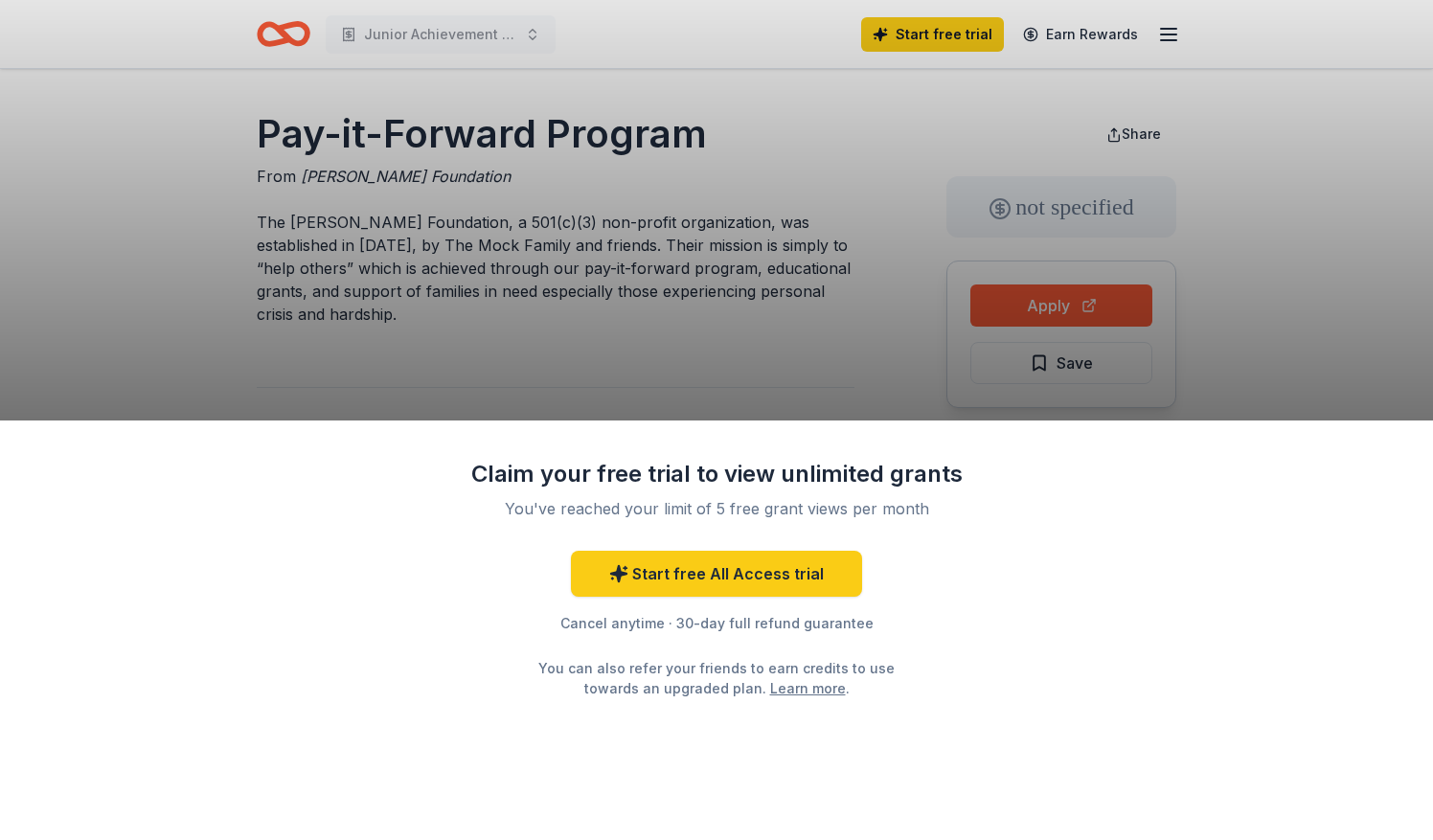
click at [1032, 383] on div "Claim your free trial to view unlimited grants You've reached your limit of 5 f…" at bounding box center [716, 420] width 1433 height 840
click at [1054, 303] on div "Claim your free trial to view unlimited grants You've reached your limit of 5 f…" at bounding box center [716, 420] width 1433 height 840
